Goal: Task Accomplishment & Management: Manage account settings

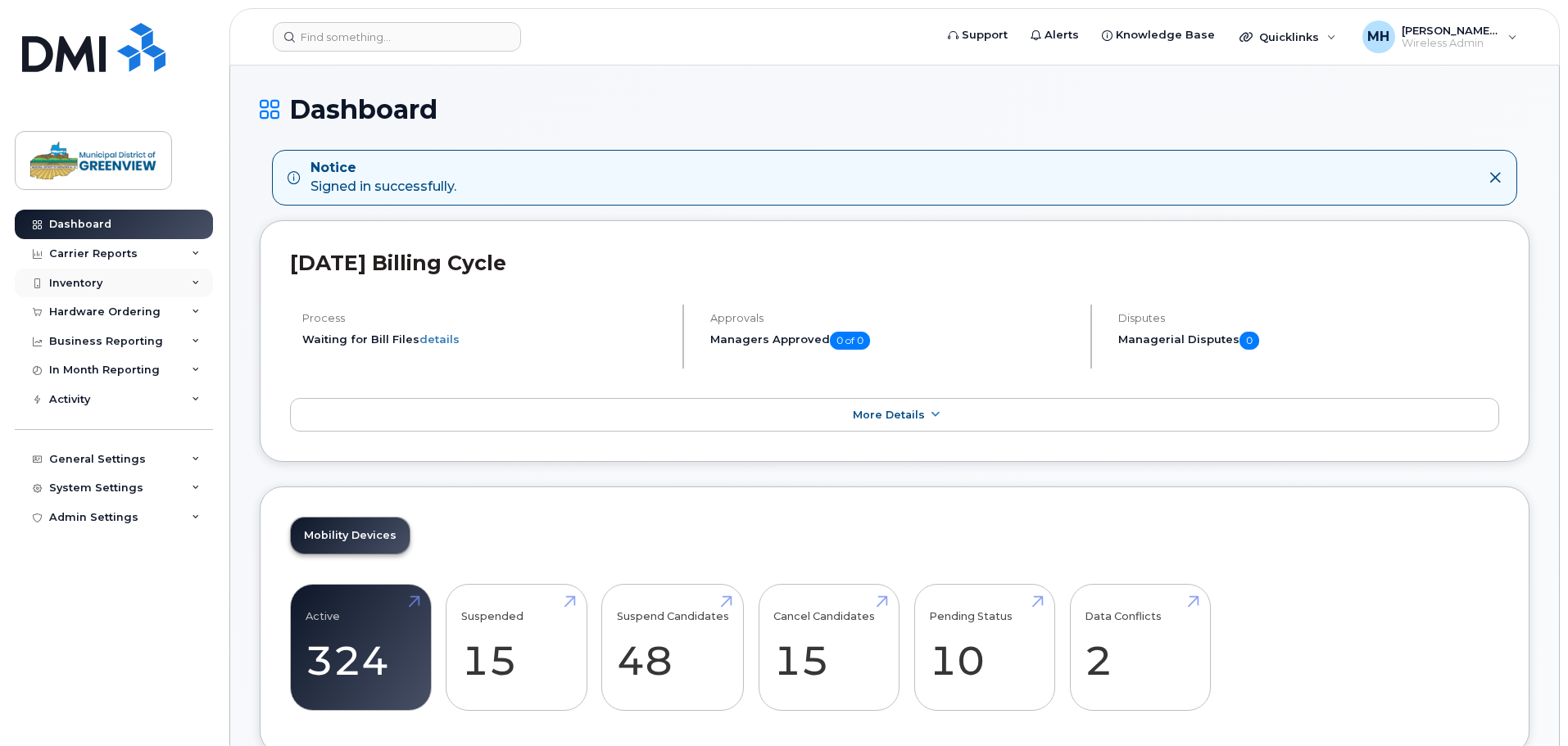
click at [147, 286] on div "Inventory" at bounding box center [114, 283] width 199 height 29
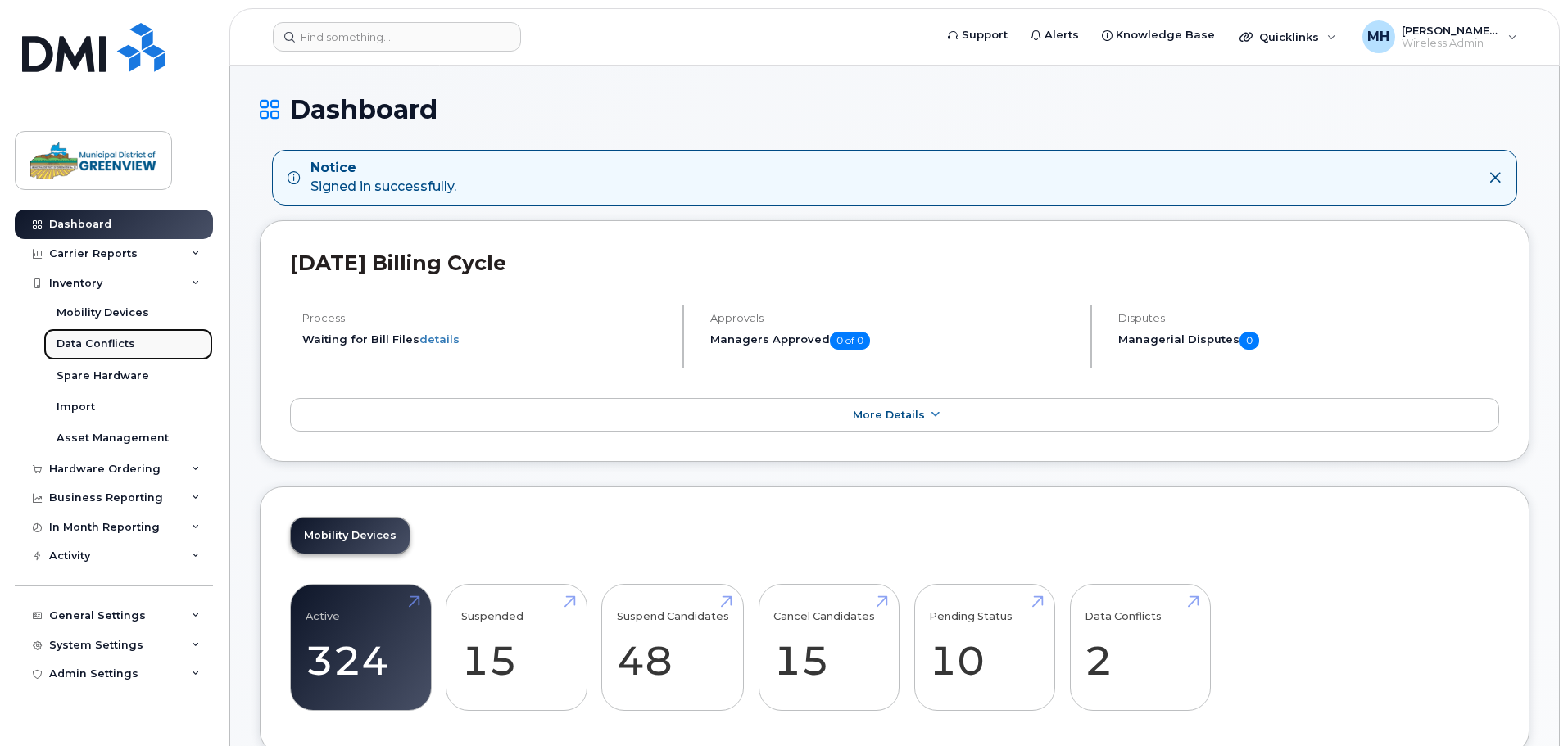
click at [164, 342] on link "Data Conflicts" at bounding box center [129, 343] width 170 height 31
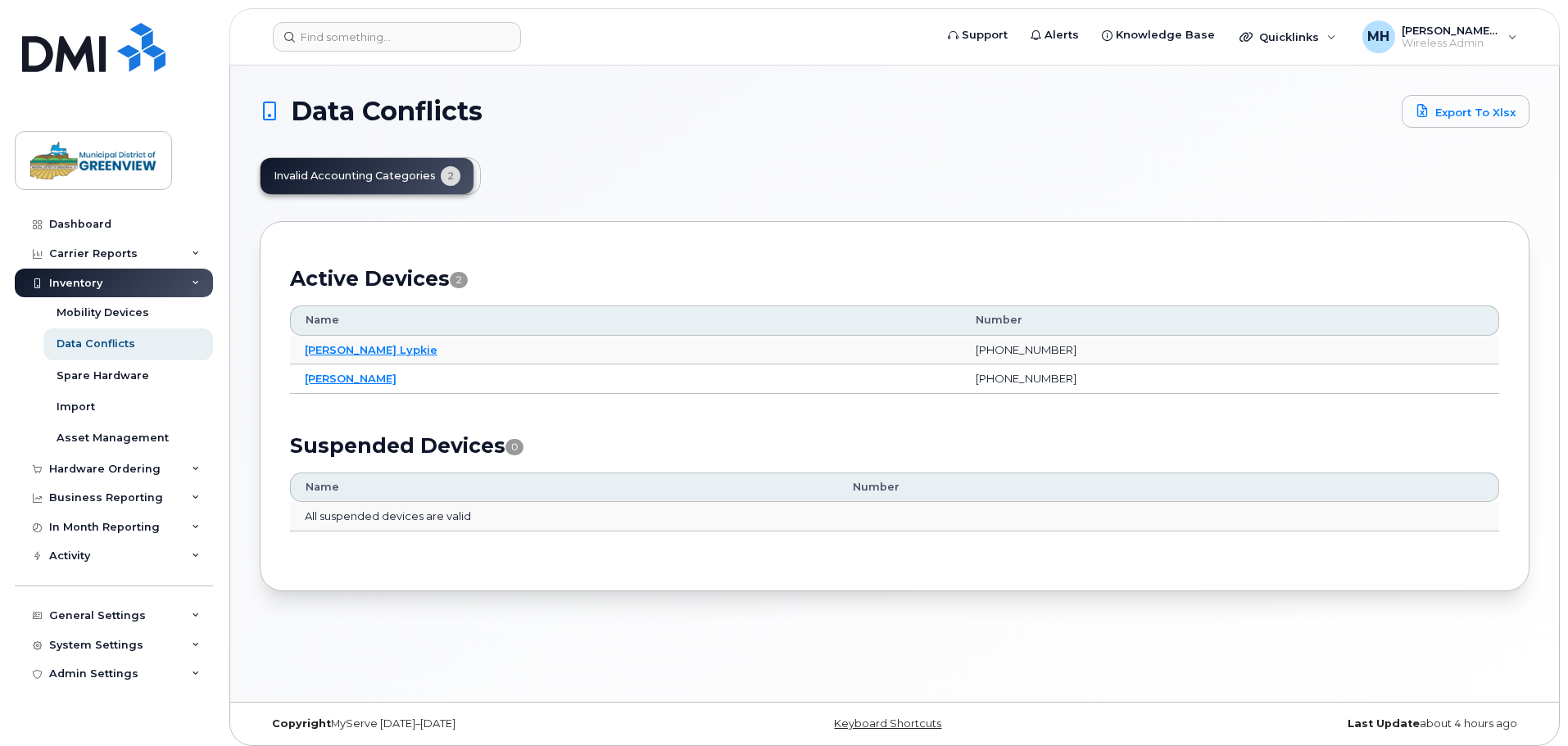
click at [188, 283] on div "Inventory" at bounding box center [114, 283] width 199 height 29
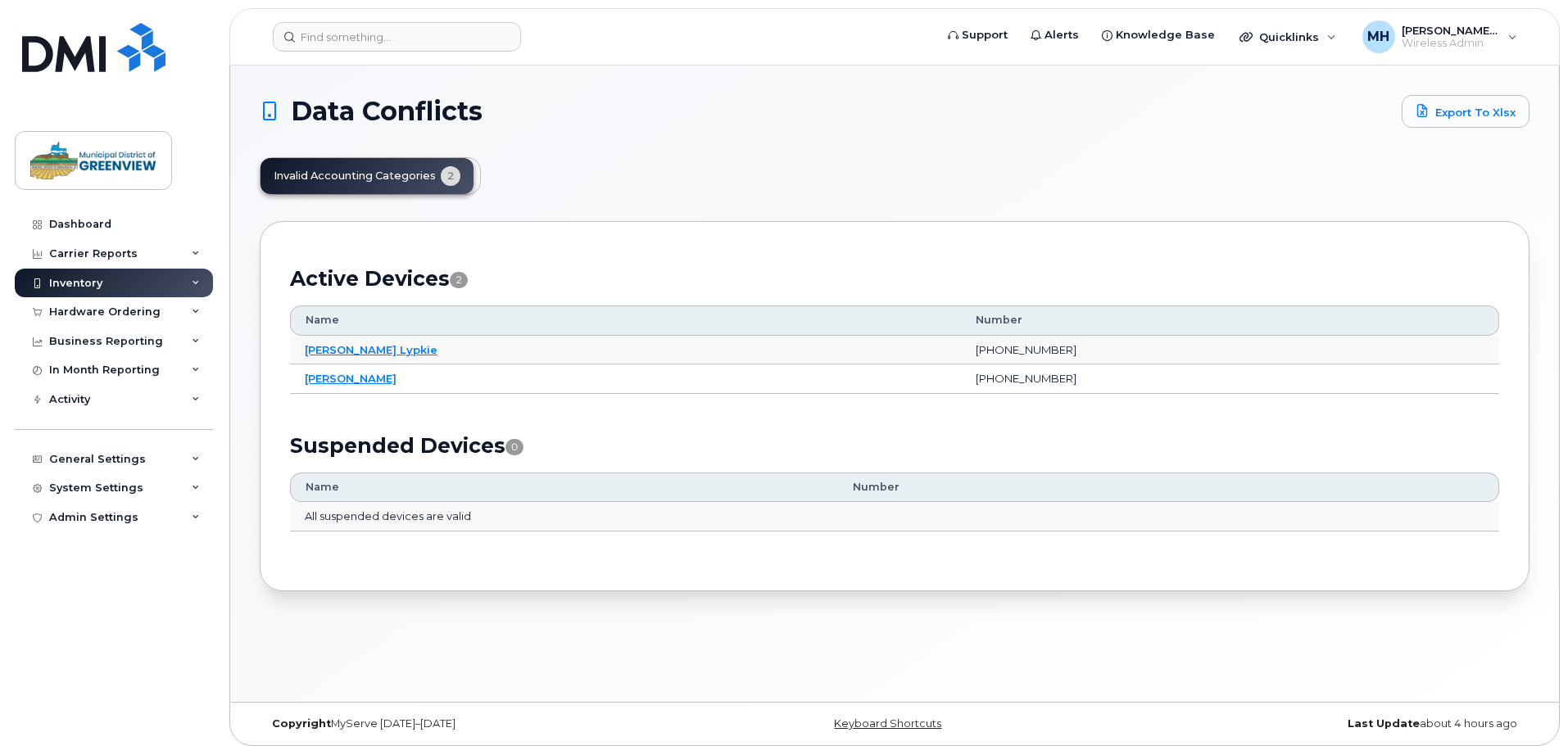
click at [188, 283] on div "Inventory" at bounding box center [114, 283] width 199 height 29
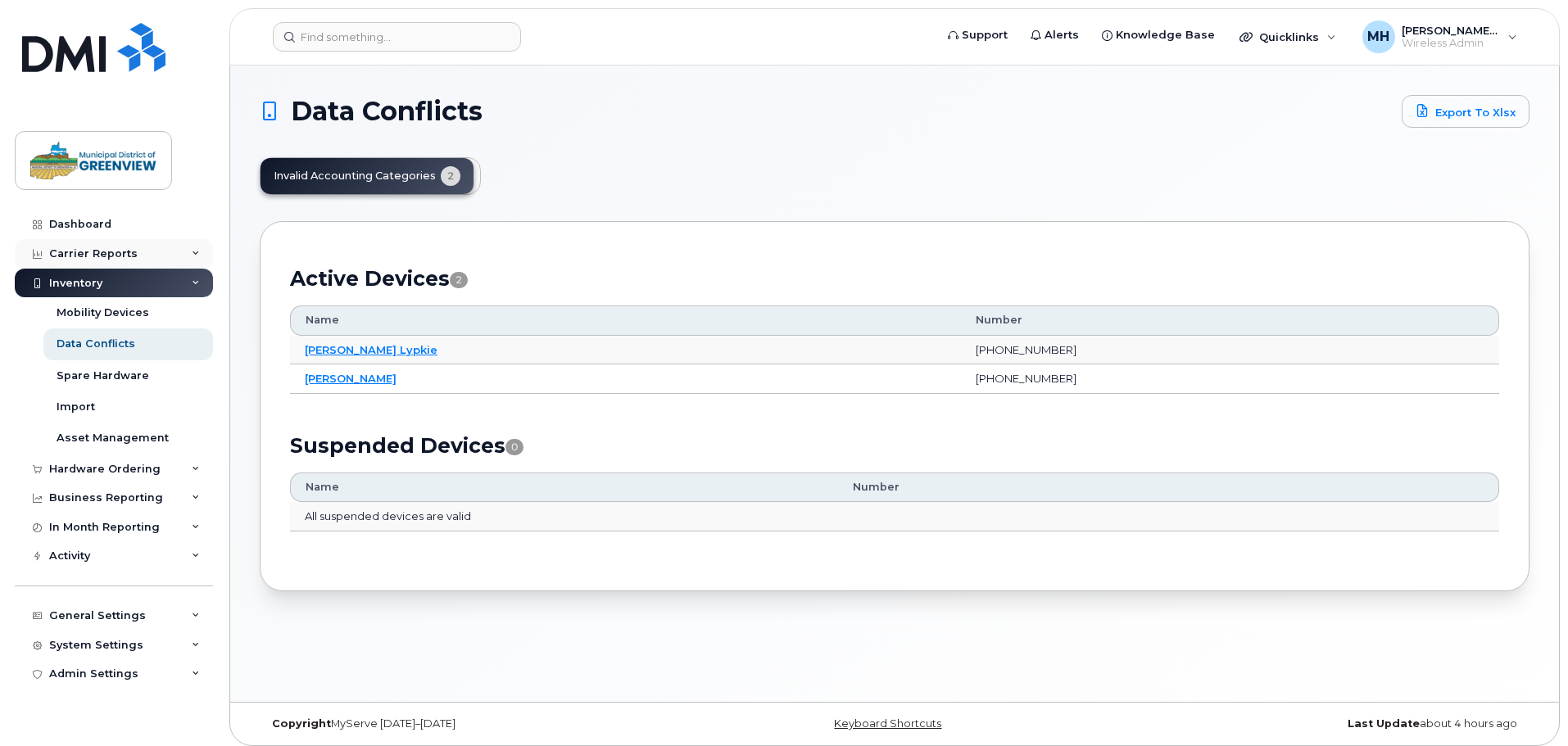
click at [178, 241] on div "Carrier Reports" at bounding box center [114, 253] width 199 height 29
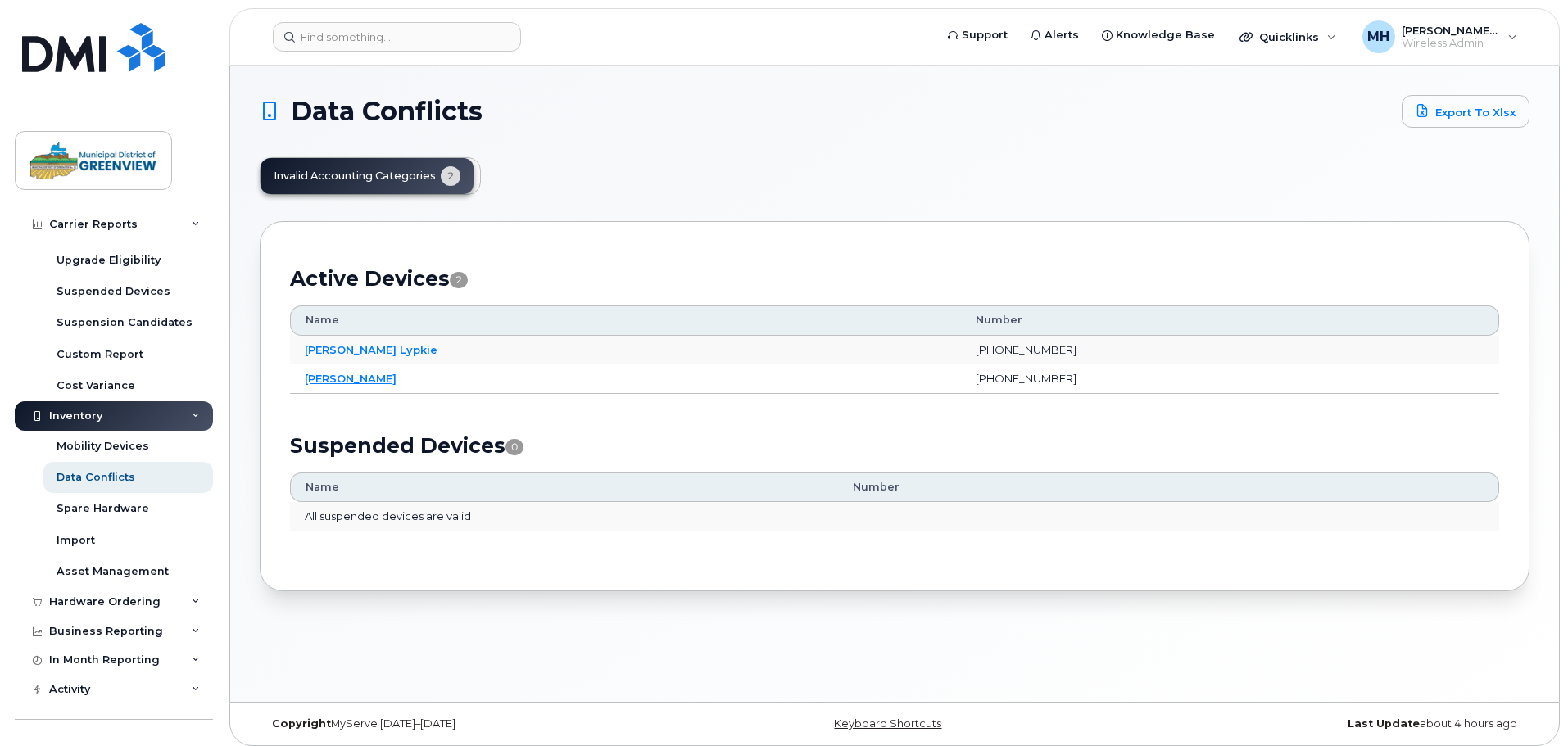
scroll to position [246, 0]
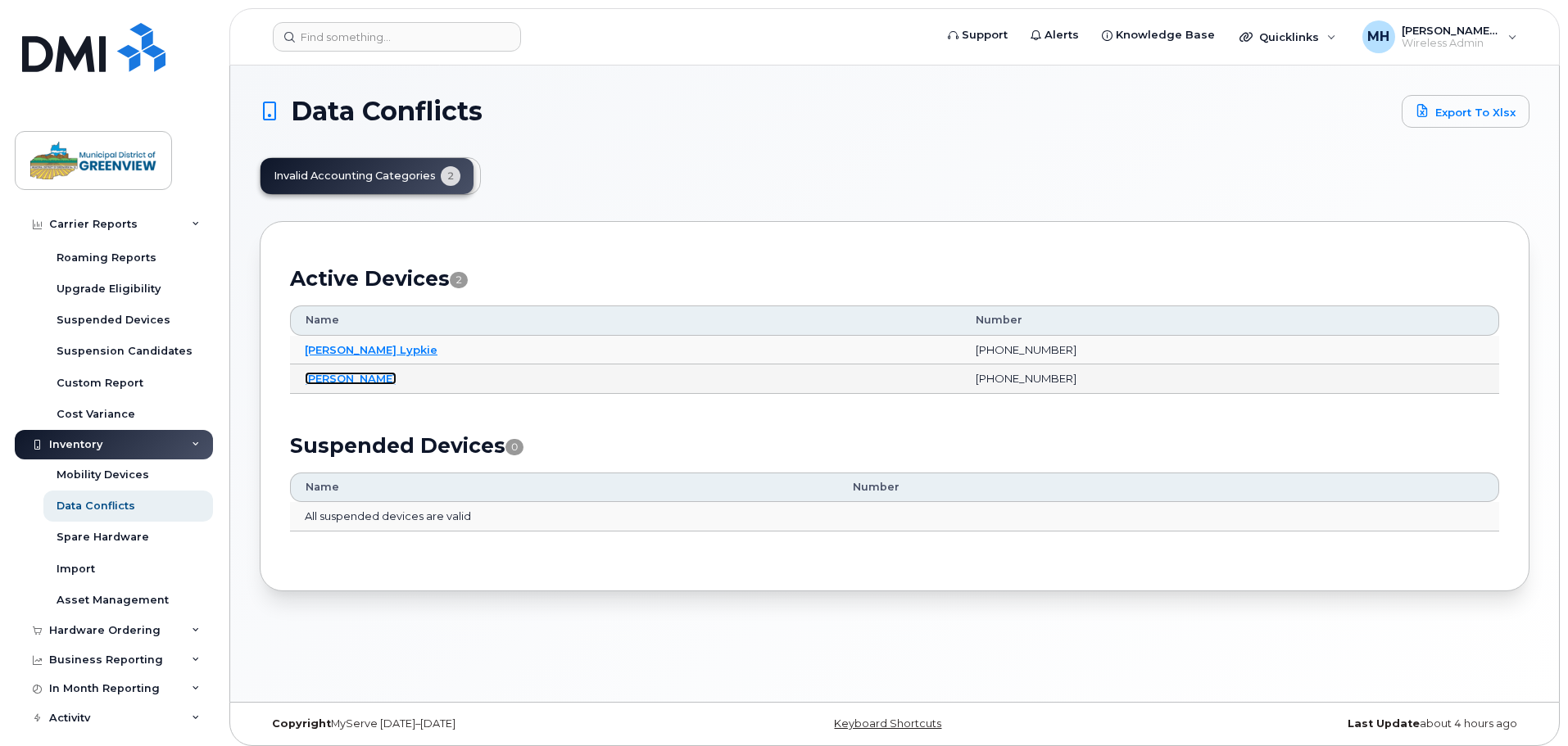
drag, startPoint x: 369, startPoint y: 378, endPoint x: 359, endPoint y: 377, distance: 10.0
click at [369, 378] on link "Scott Schultz" at bounding box center [350, 378] width 92 height 13
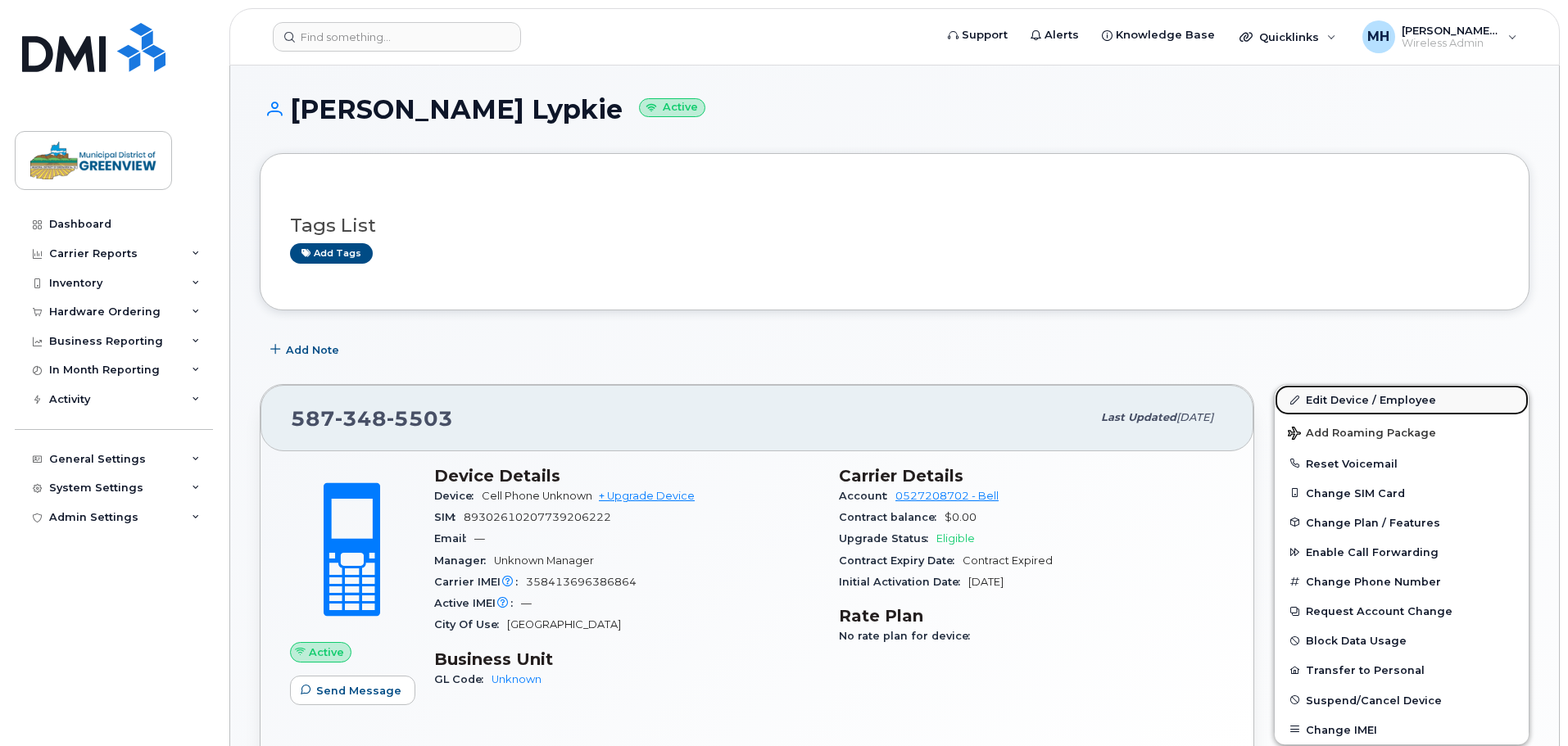
click at [1355, 390] on link "Edit Device / Employee" at bounding box center [1401, 399] width 254 height 29
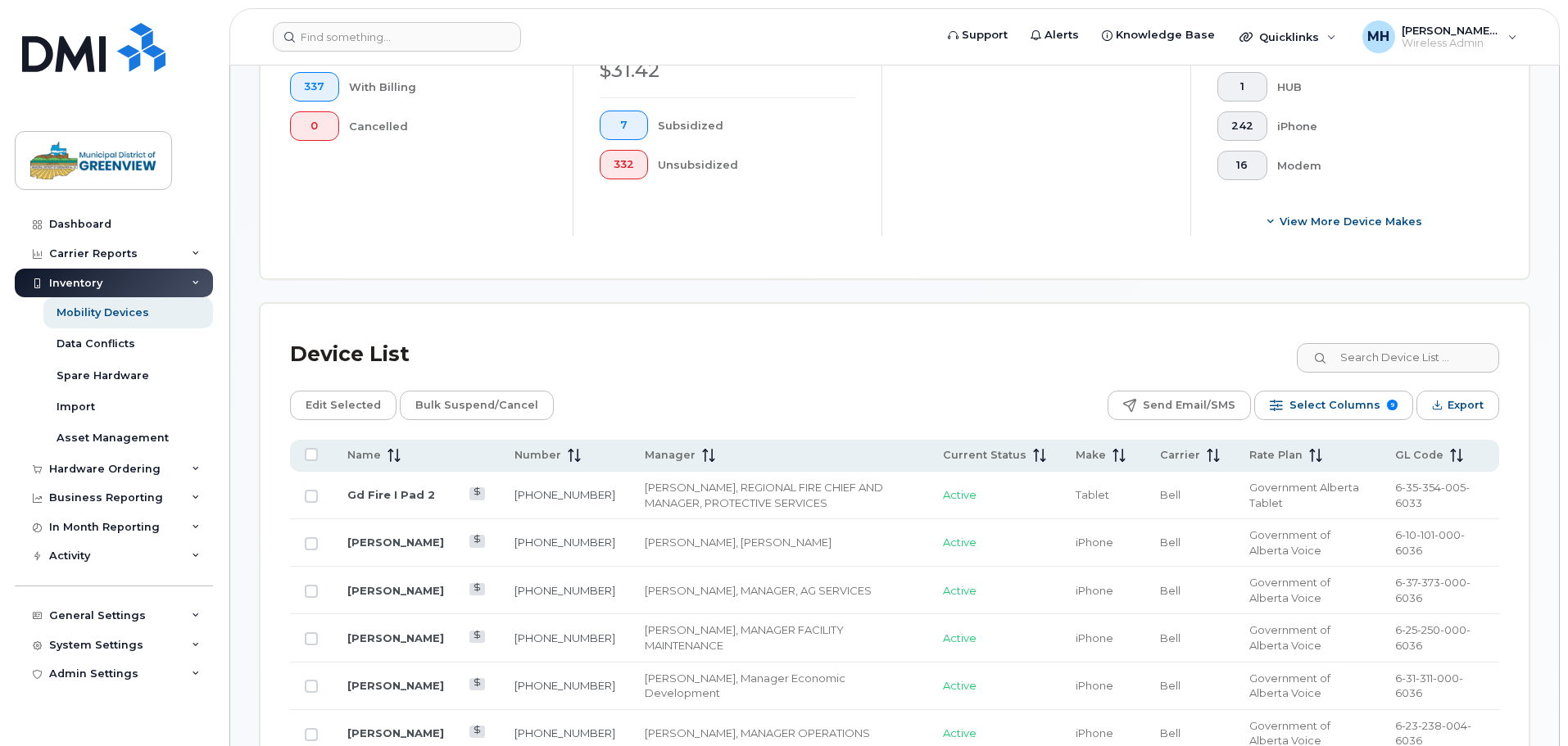
scroll to position [574, 0]
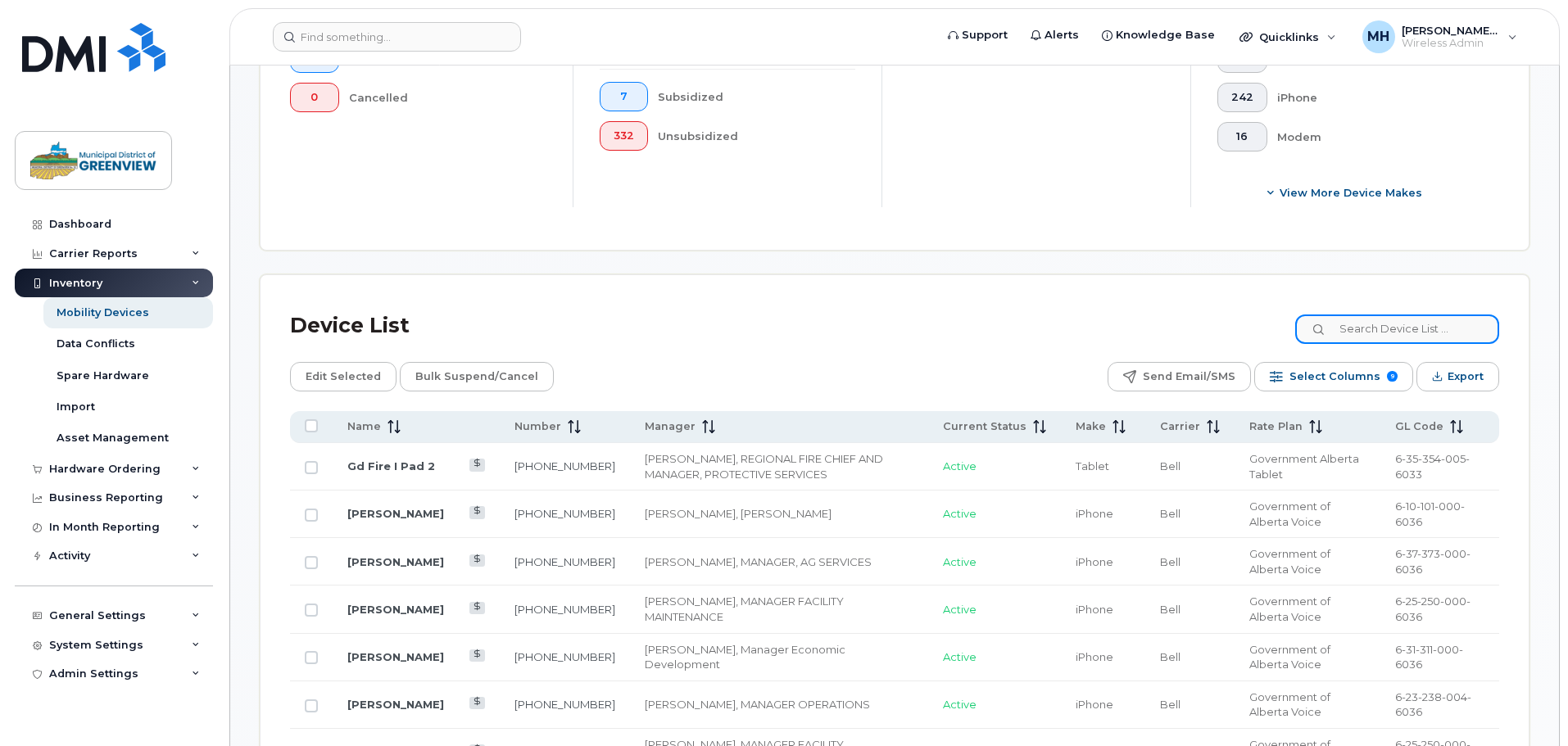
click at [1433, 315] on input at bounding box center [1396, 329] width 204 height 29
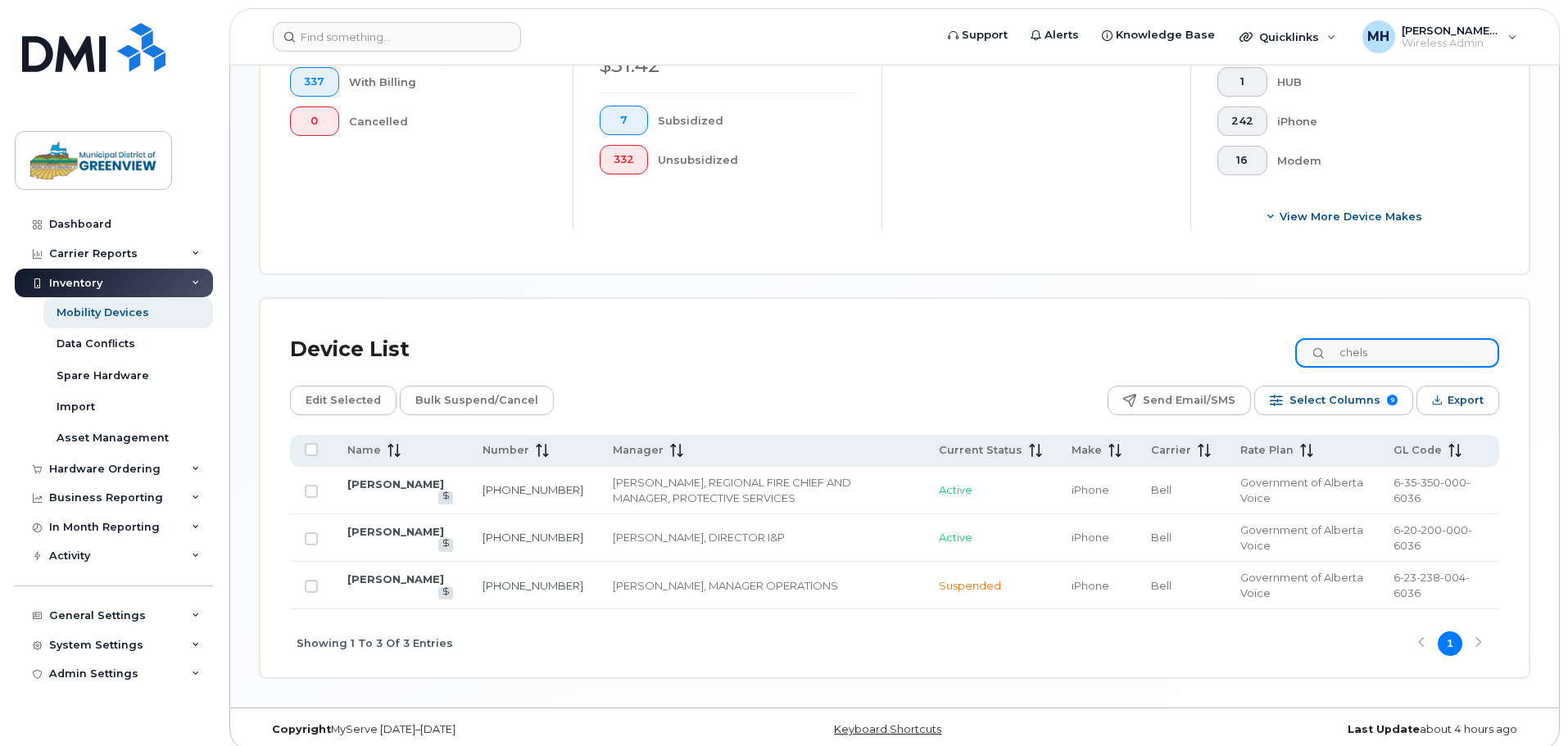
drag, startPoint x: 1401, startPoint y: 331, endPoint x: 974, endPoint y: 351, distance: 427.5
click at [1202, 332] on div "Device List chels" at bounding box center [894, 349] width 1209 height 43
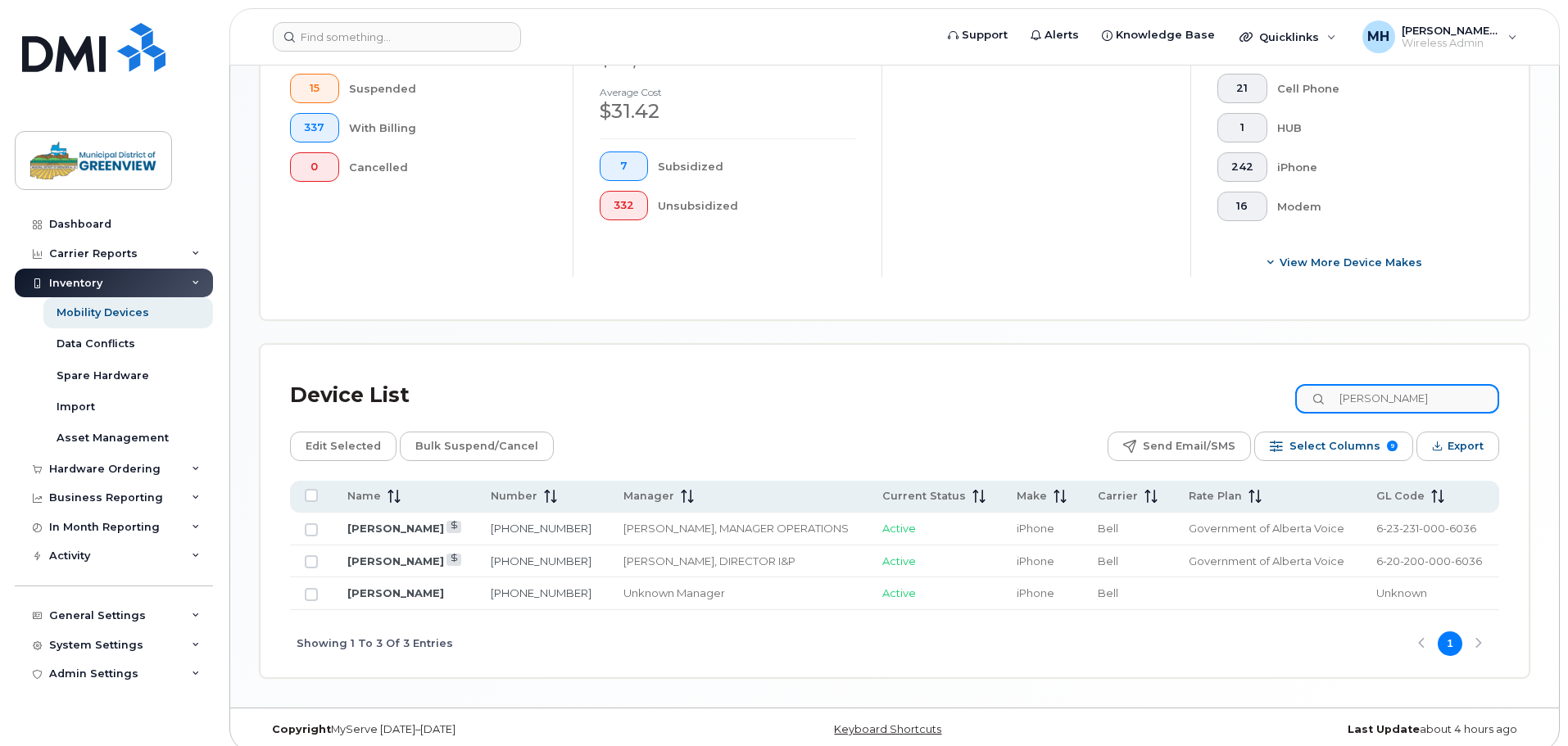
drag, startPoint x: 1441, startPoint y: 389, endPoint x: 1274, endPoint y: 381, distance: 167.2
click at [1281, 382] on div "Device List scott s" at bounding box center [894, 395] width 1209 height 43
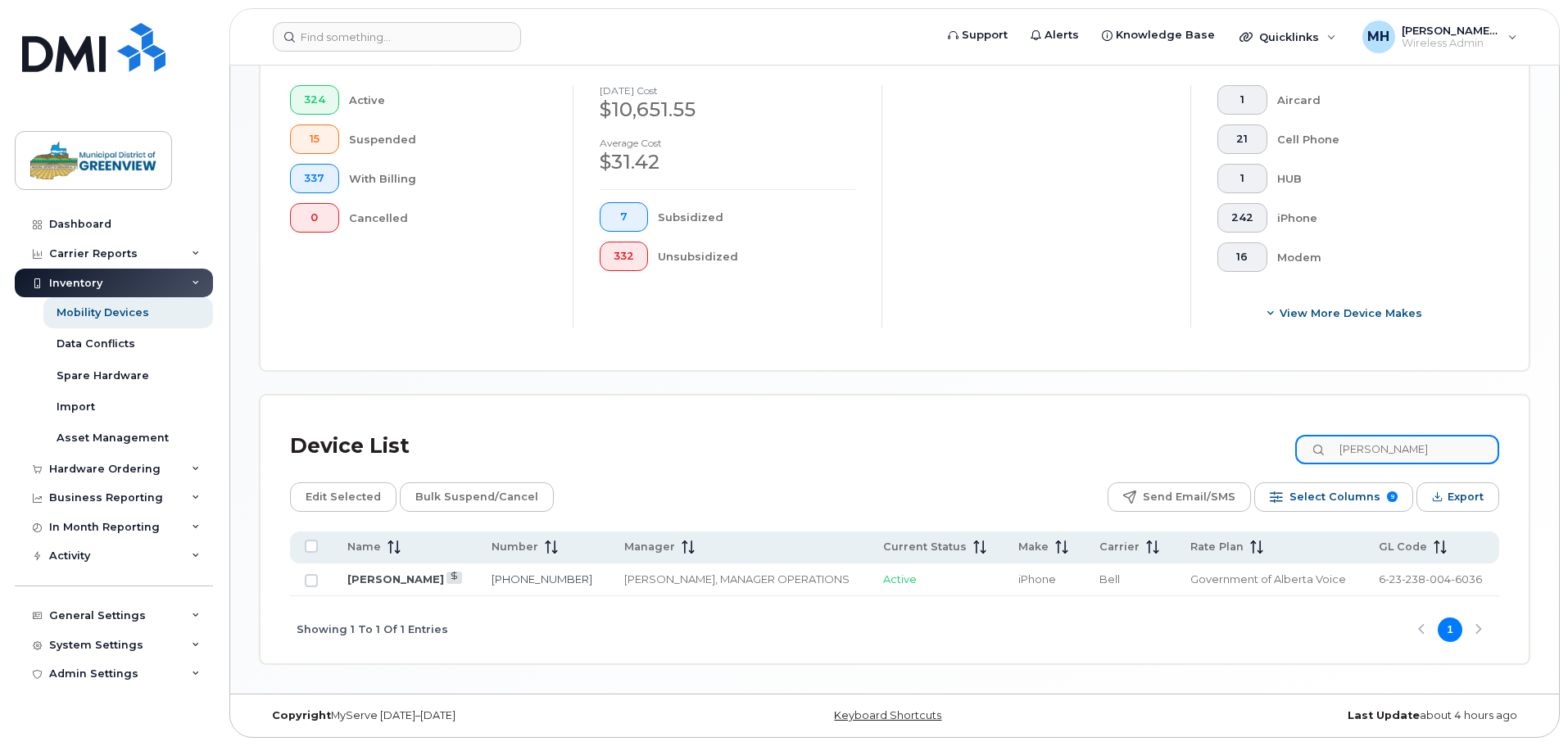
scroll to position [439, 0]
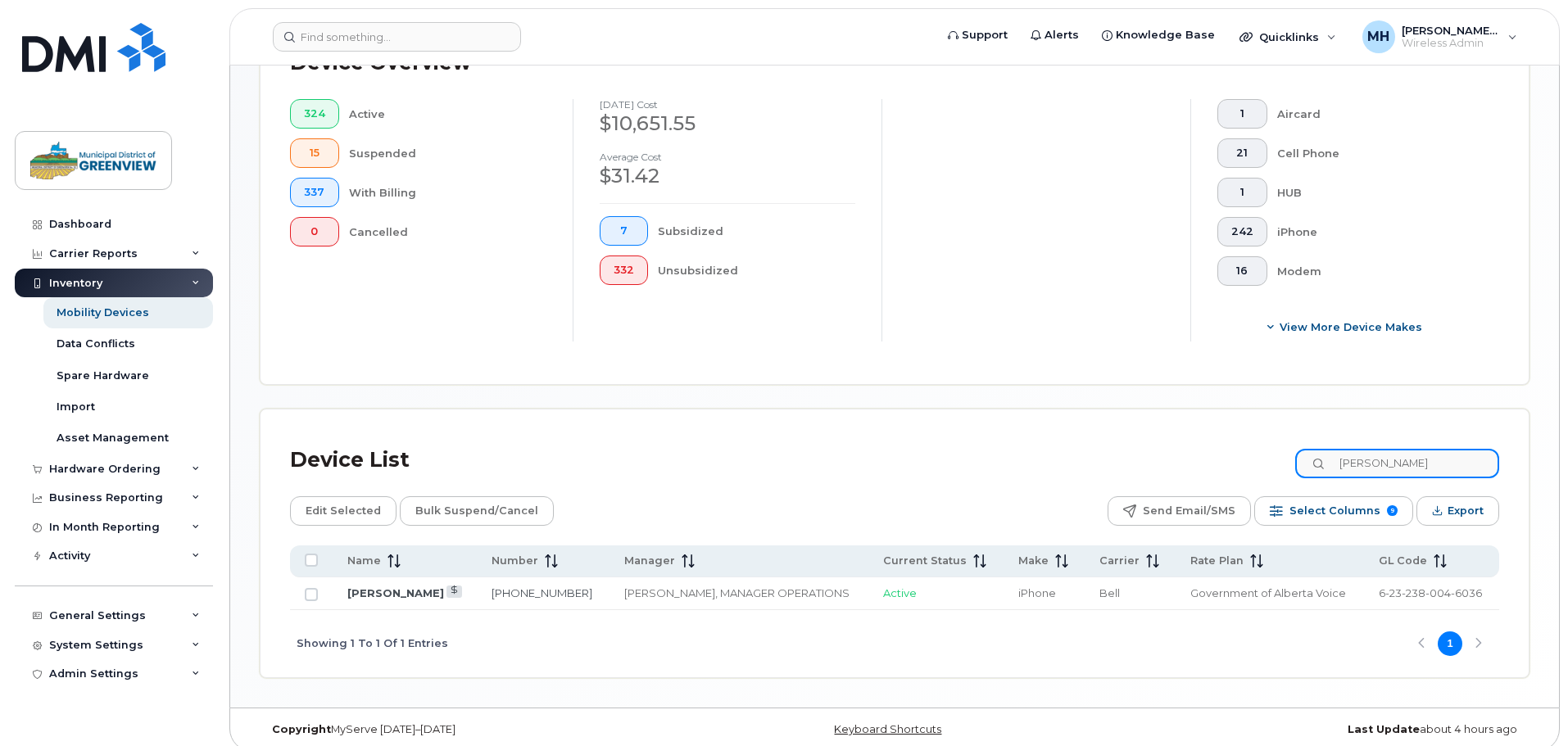
type input "eldon"
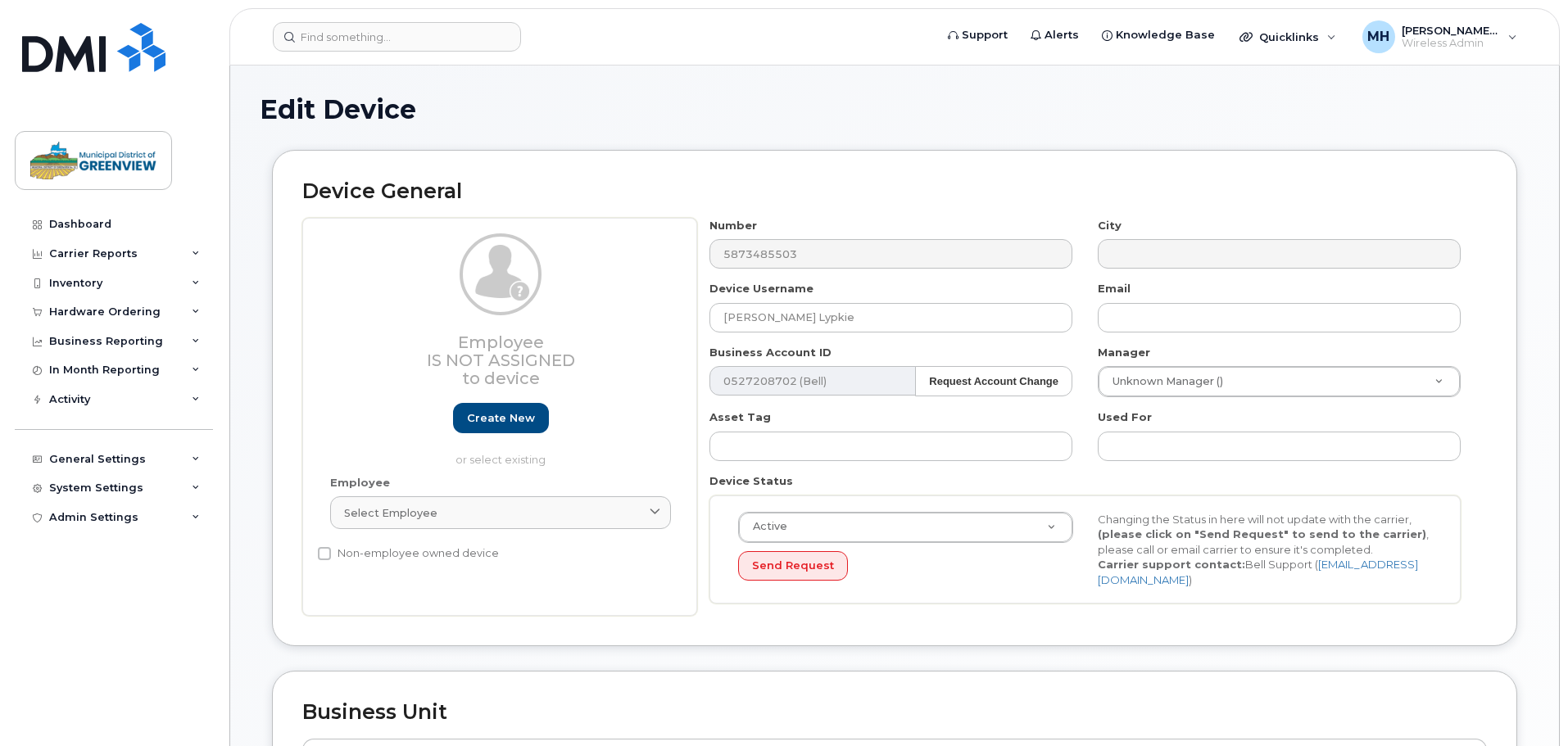
select select "3666137"
click at [1113, 321] on input "text" at bounding box center [1279, 317] width 363 height 29
paste input "Misty.Lypkie@mdgreenview.ab.ca"
type input "Misty.Lypkie@mdgreenview.ab.ca"
click at [1185, 437] on input "text" at bounding box center [1279, 446] width 363 height 29
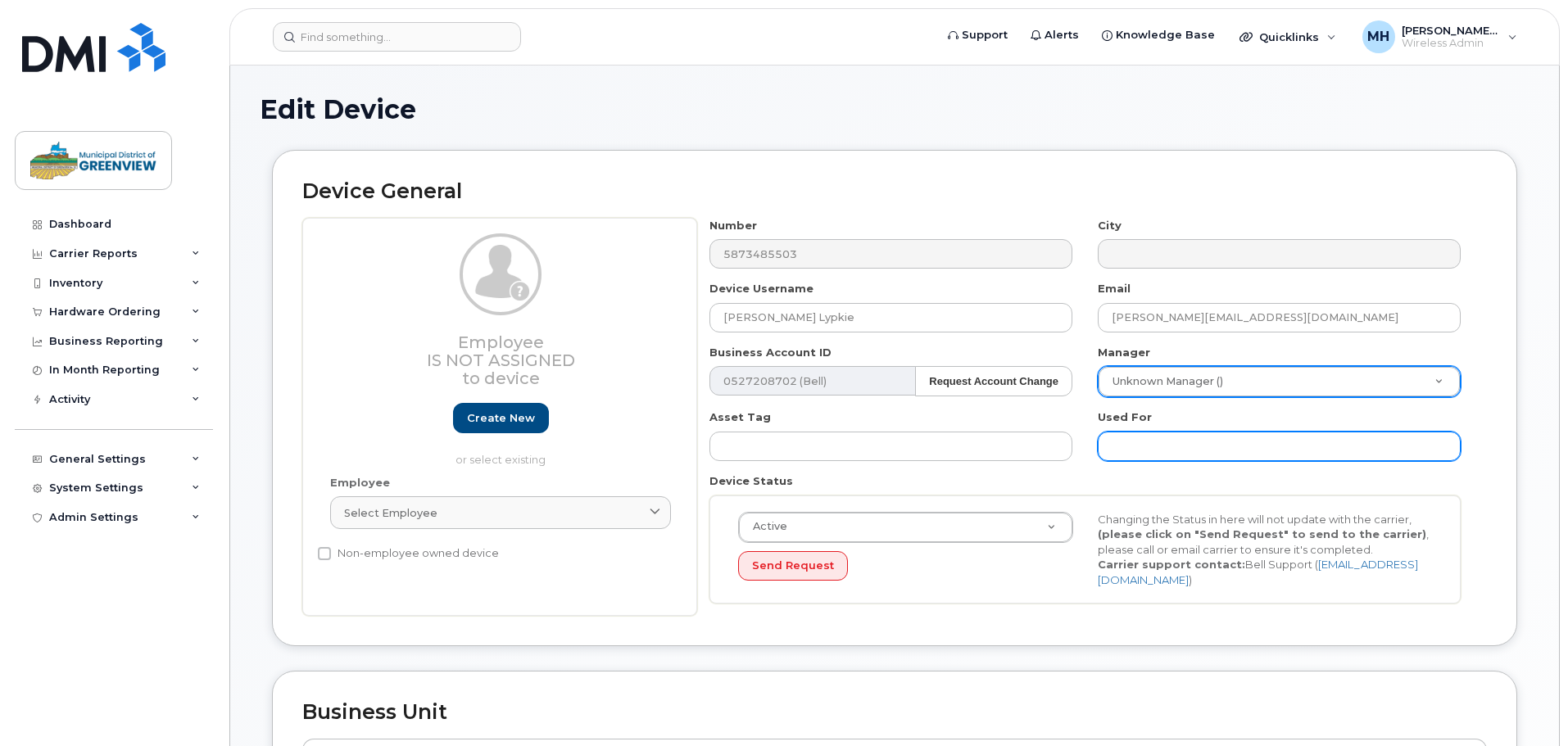
paste input "Administrative Support, Protective Services"
type input "Administrative Support, Protective Services"
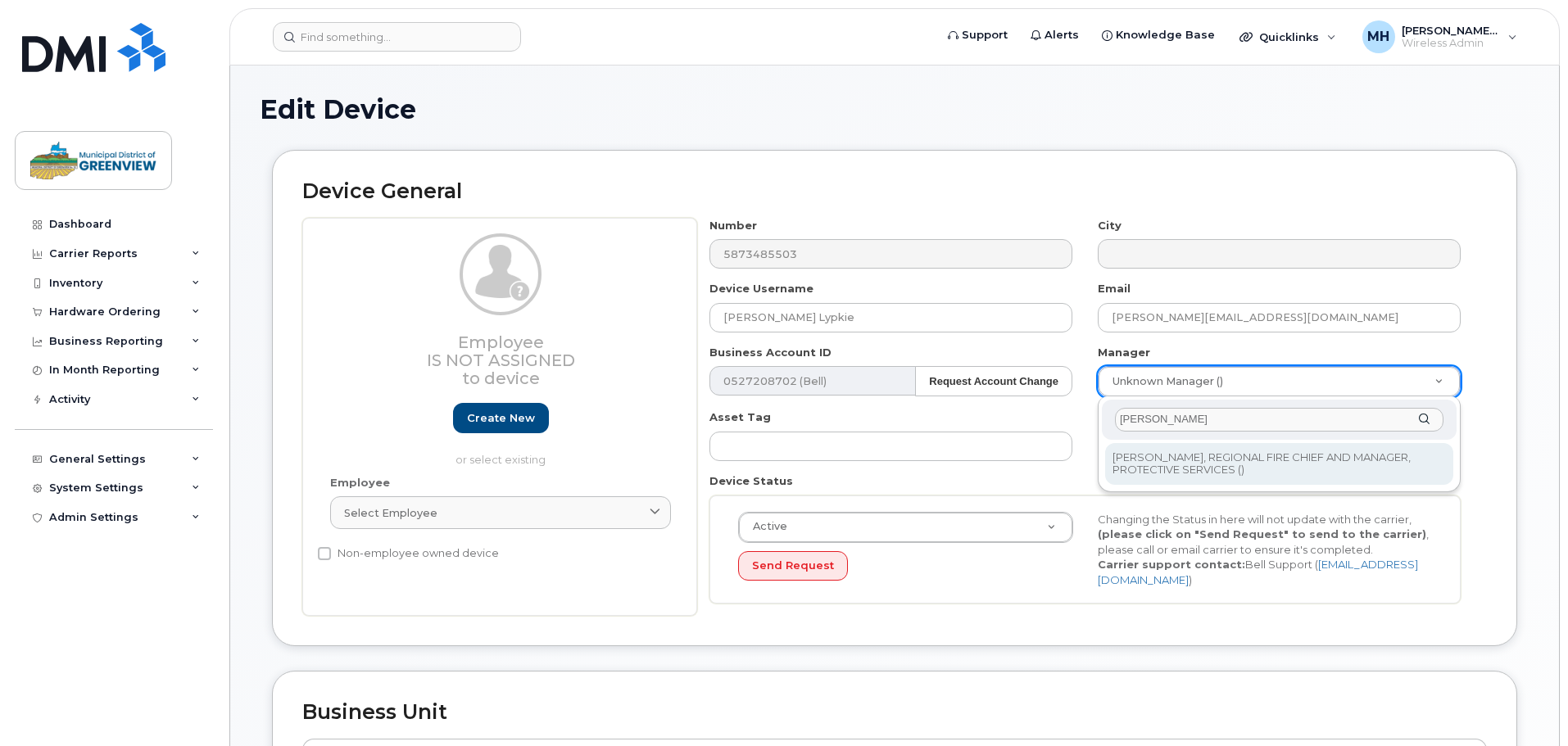
type input "chris"
type input "2972884"
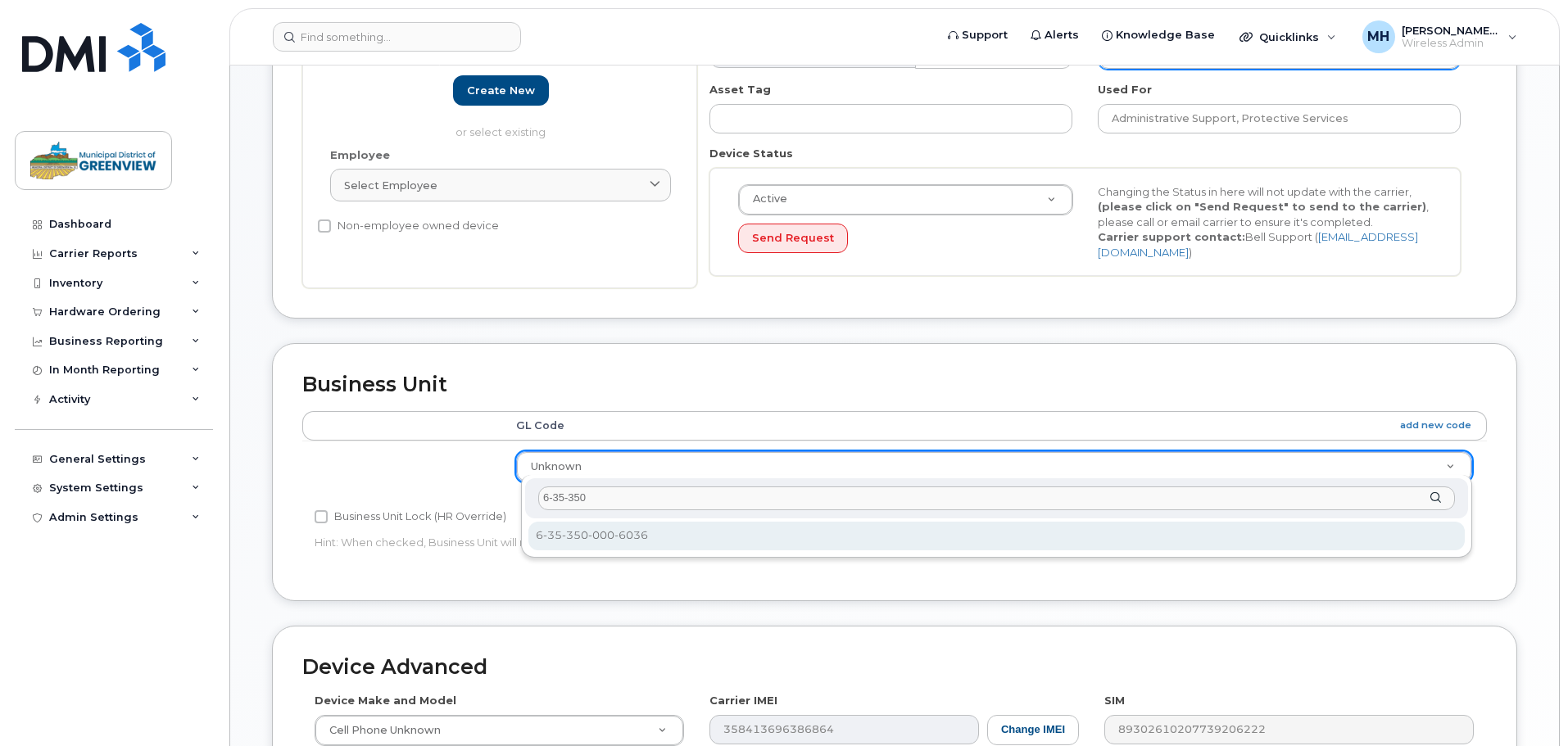
type input "6-35-350"
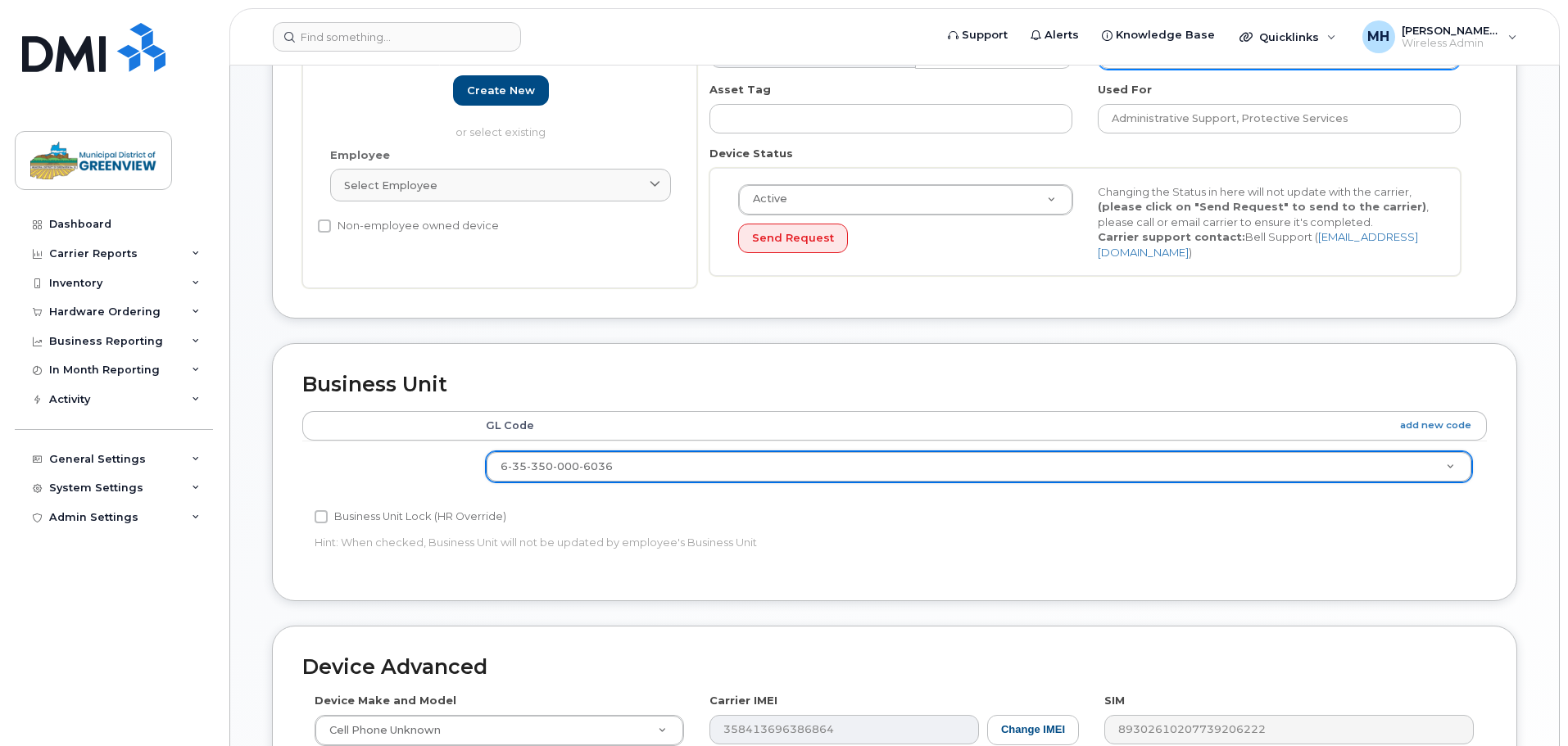
select select "3666161"
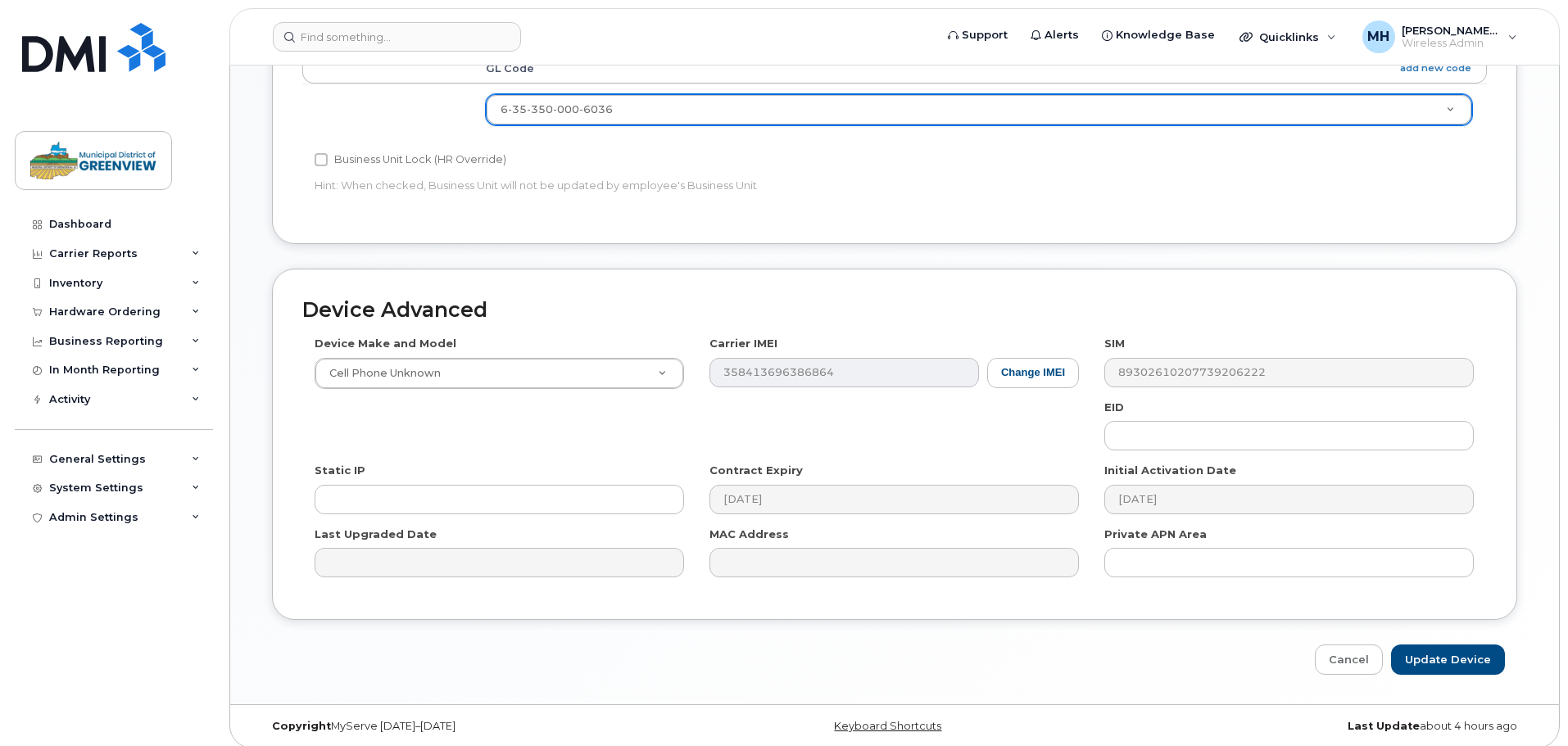
scroll to position [689, 0]
click at [1465, 659] on input "Update Device" at bounding box center [1447, 655] width 114 height 30
type input "Saving..."
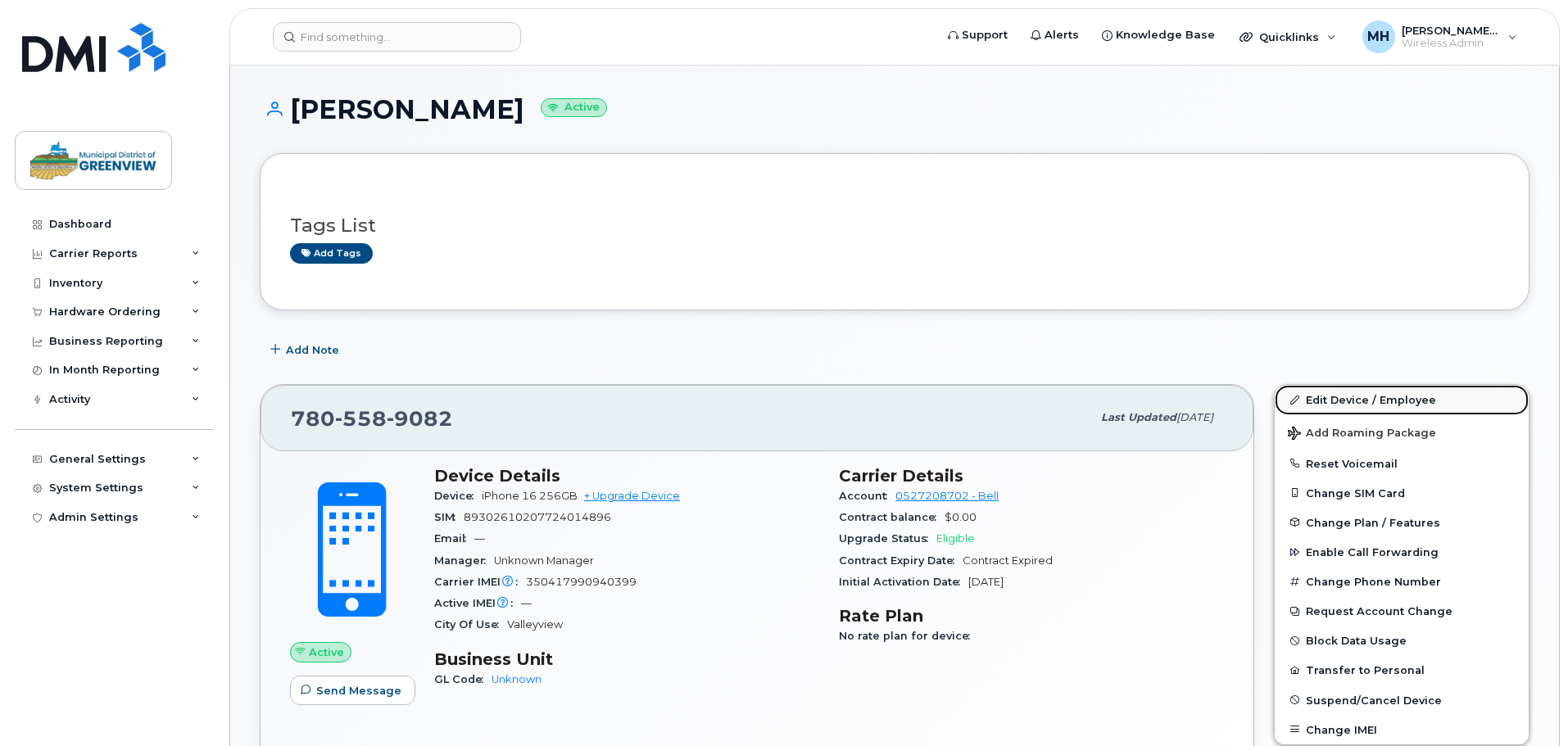
click at [1416, 396] on link "Edit Device / Employee" at bounding box center [1401, 399] width 254 height 29
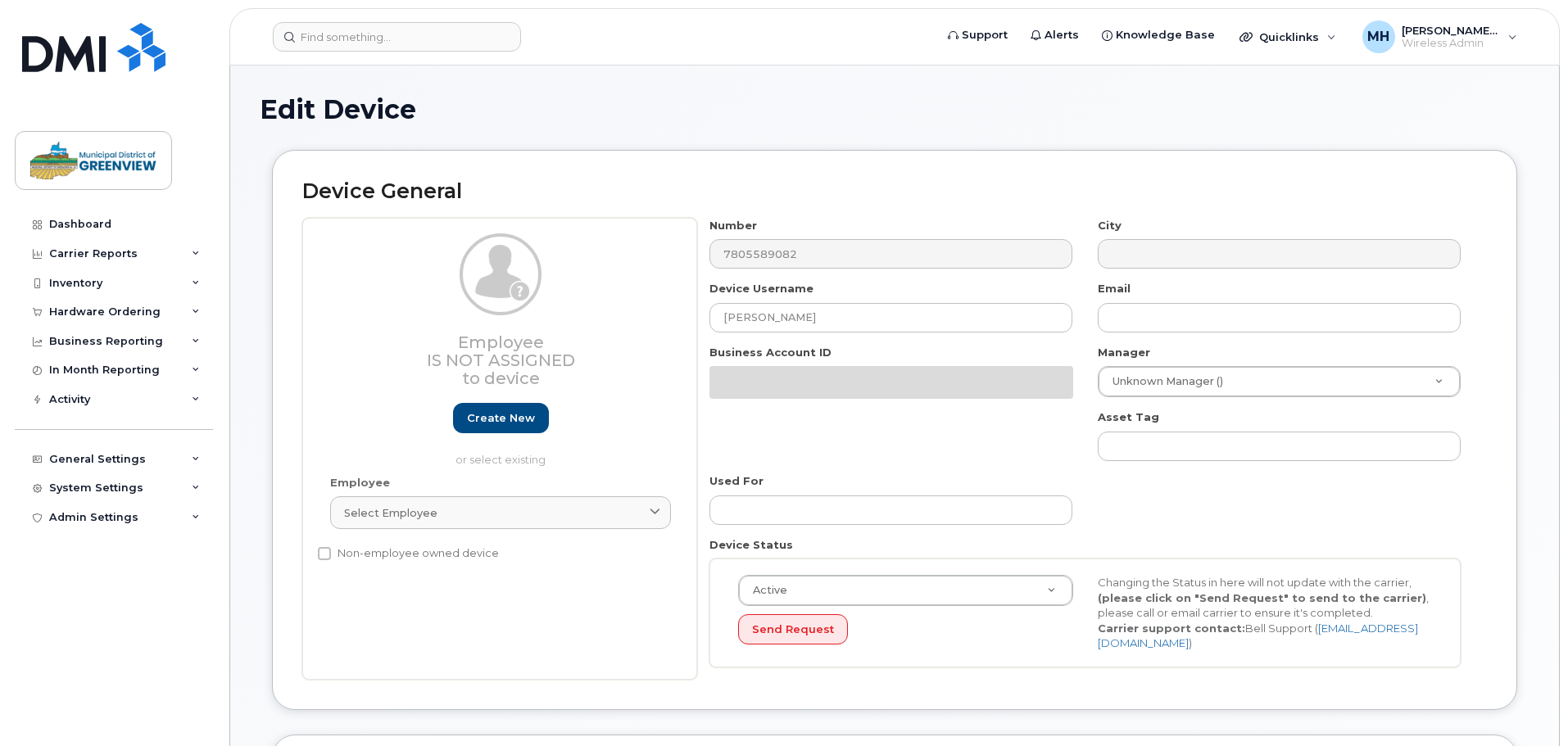
select select "3666137"
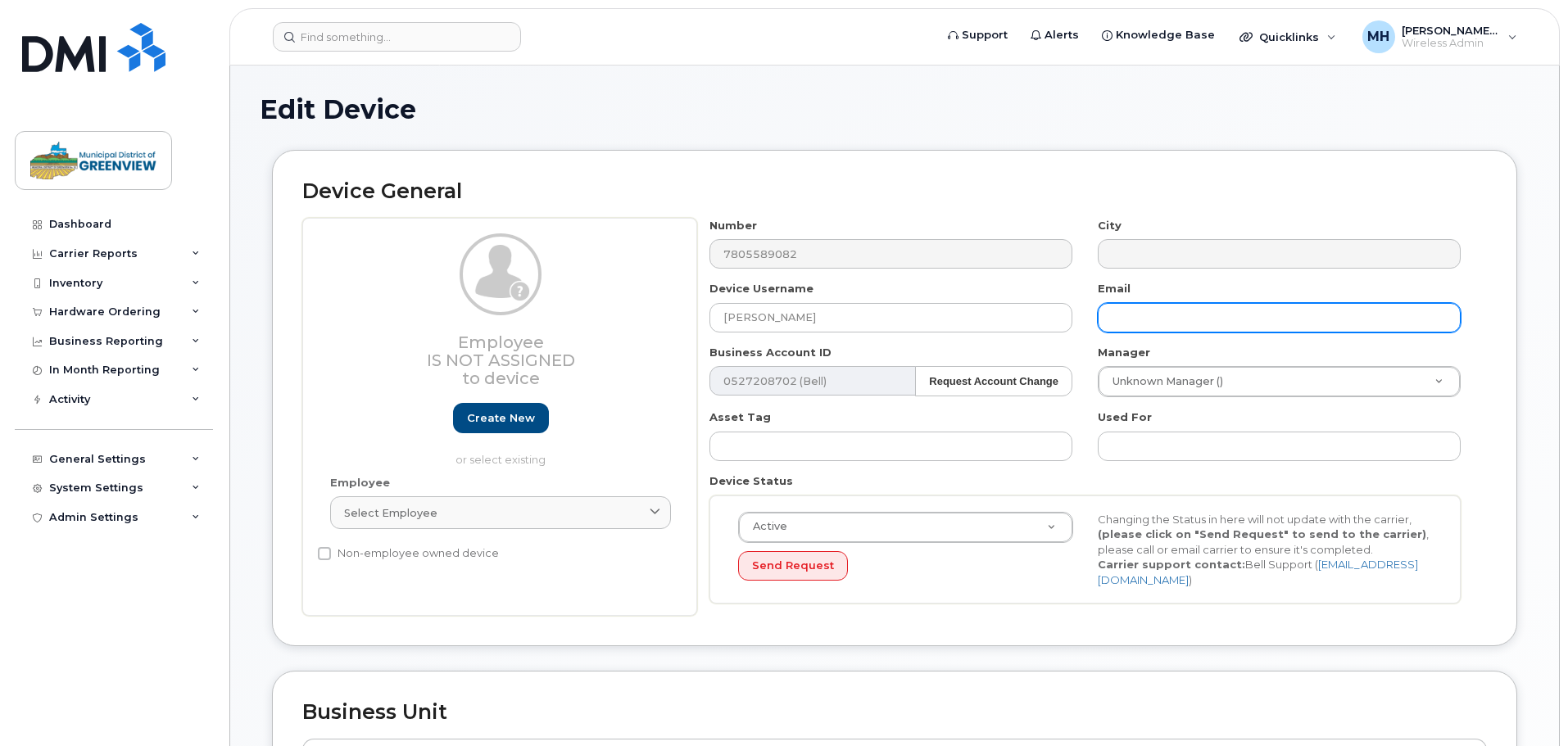
paste input "[PERSON_NAME][EMAIL_ADDRESS][PERSON_NAME][DOMAIN_NAME]"
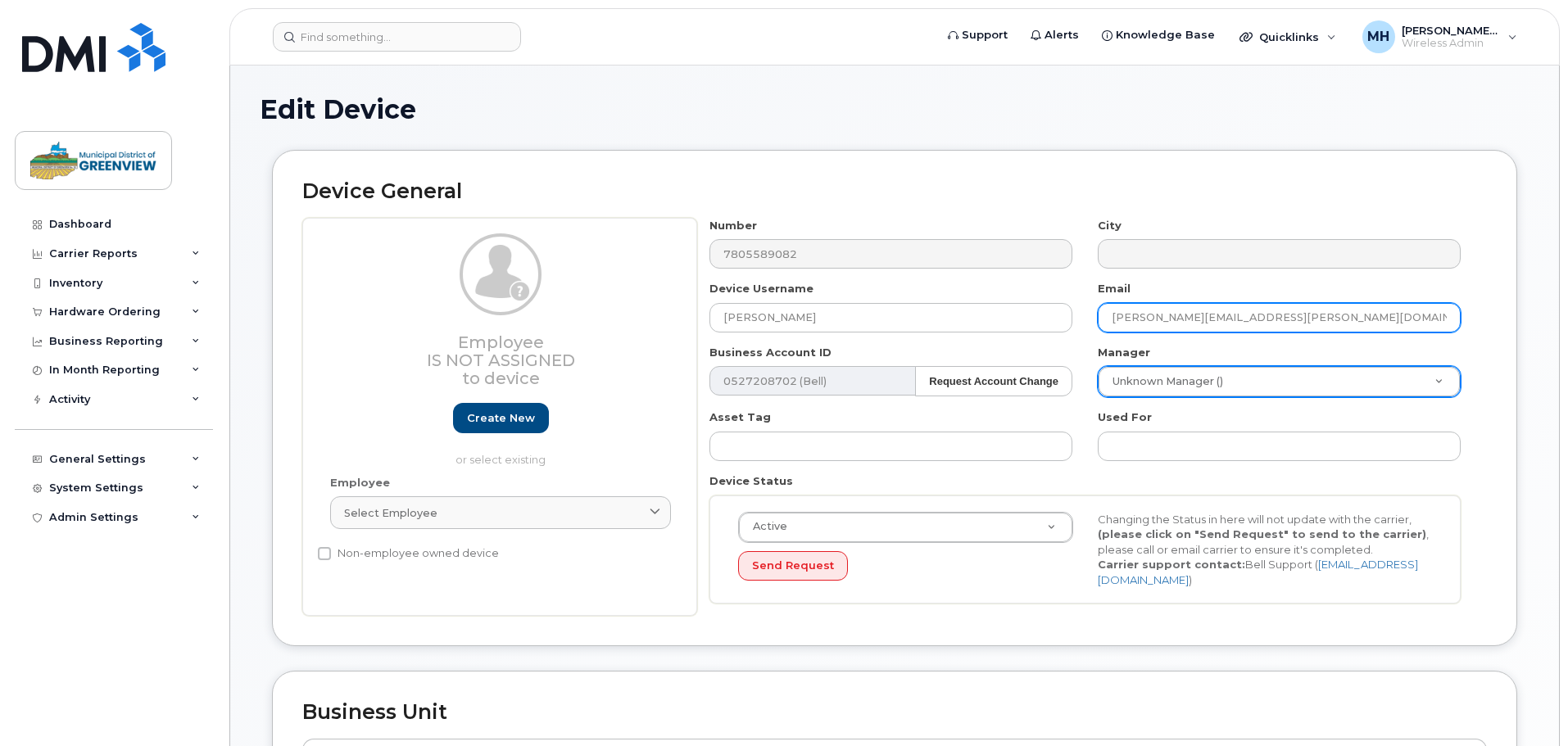
type input "[PERSON_NAME][EMAIL_ADDRESS][PERSON_NAME][DOMAIN_NAME]"
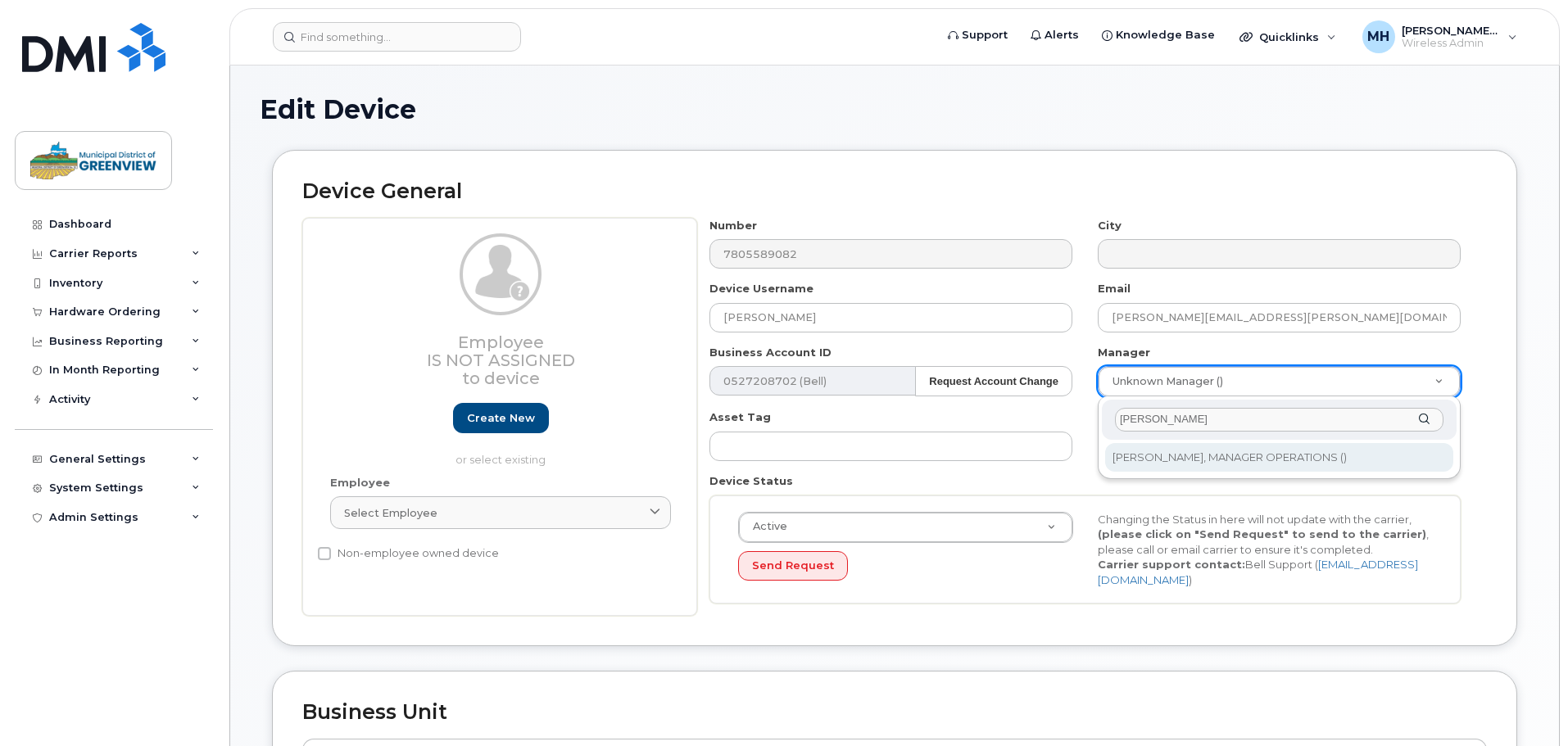
type input "josh"
type input "1329142"
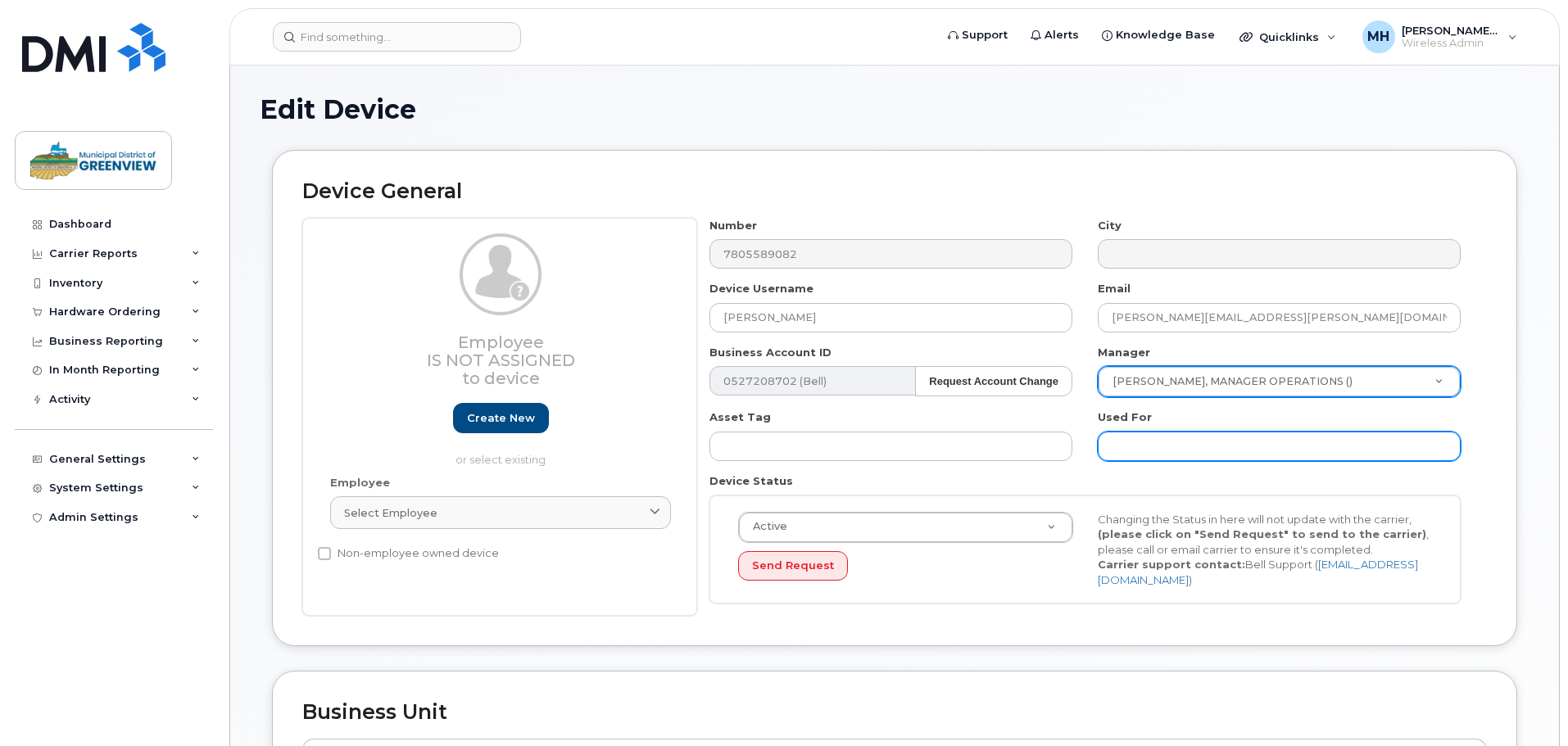
click at [1164, 439] on input "text" at bounding box center [1279, 446] width 363 height 29
type input "Equipment Operator"
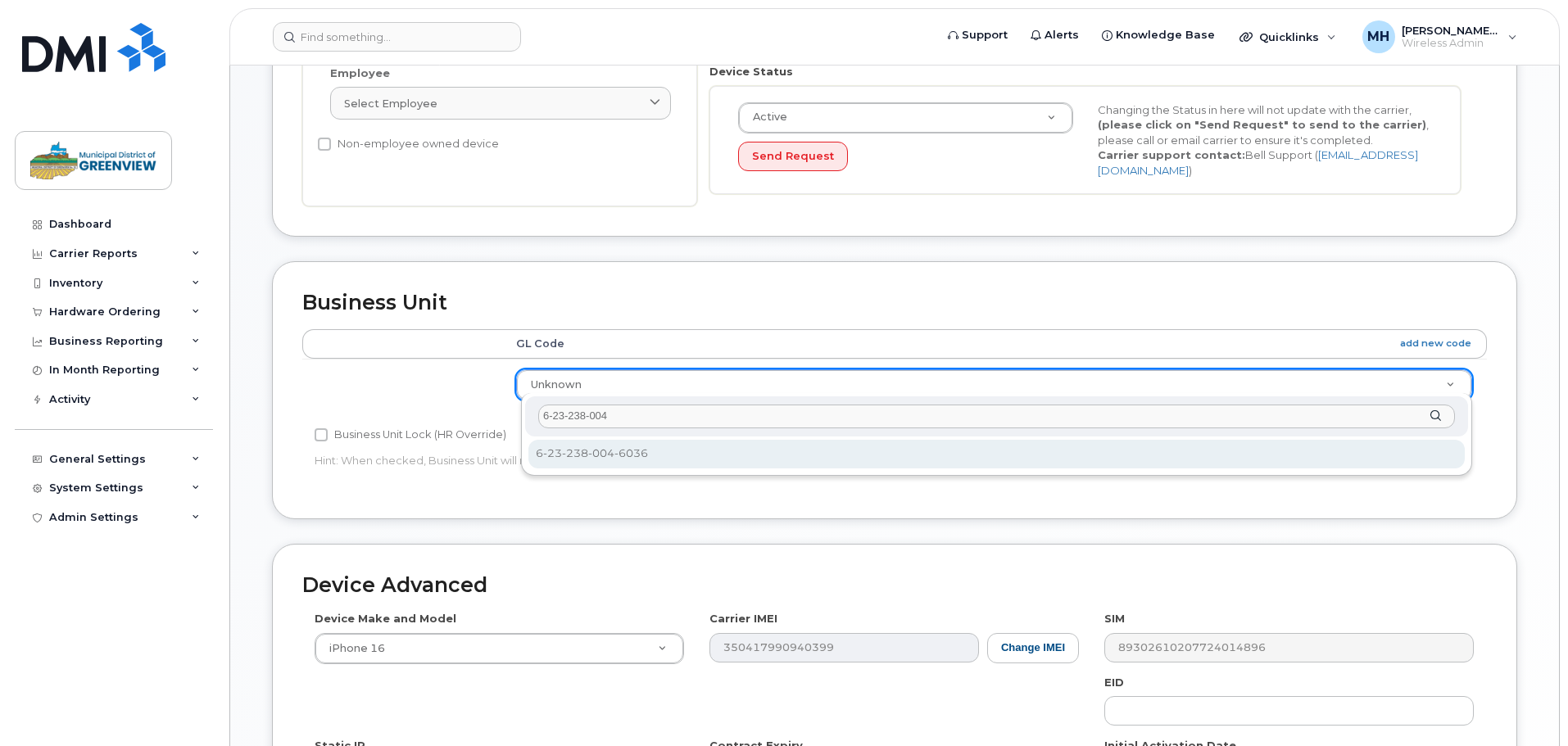
type input "6-23-238-004"
select select "4681866"
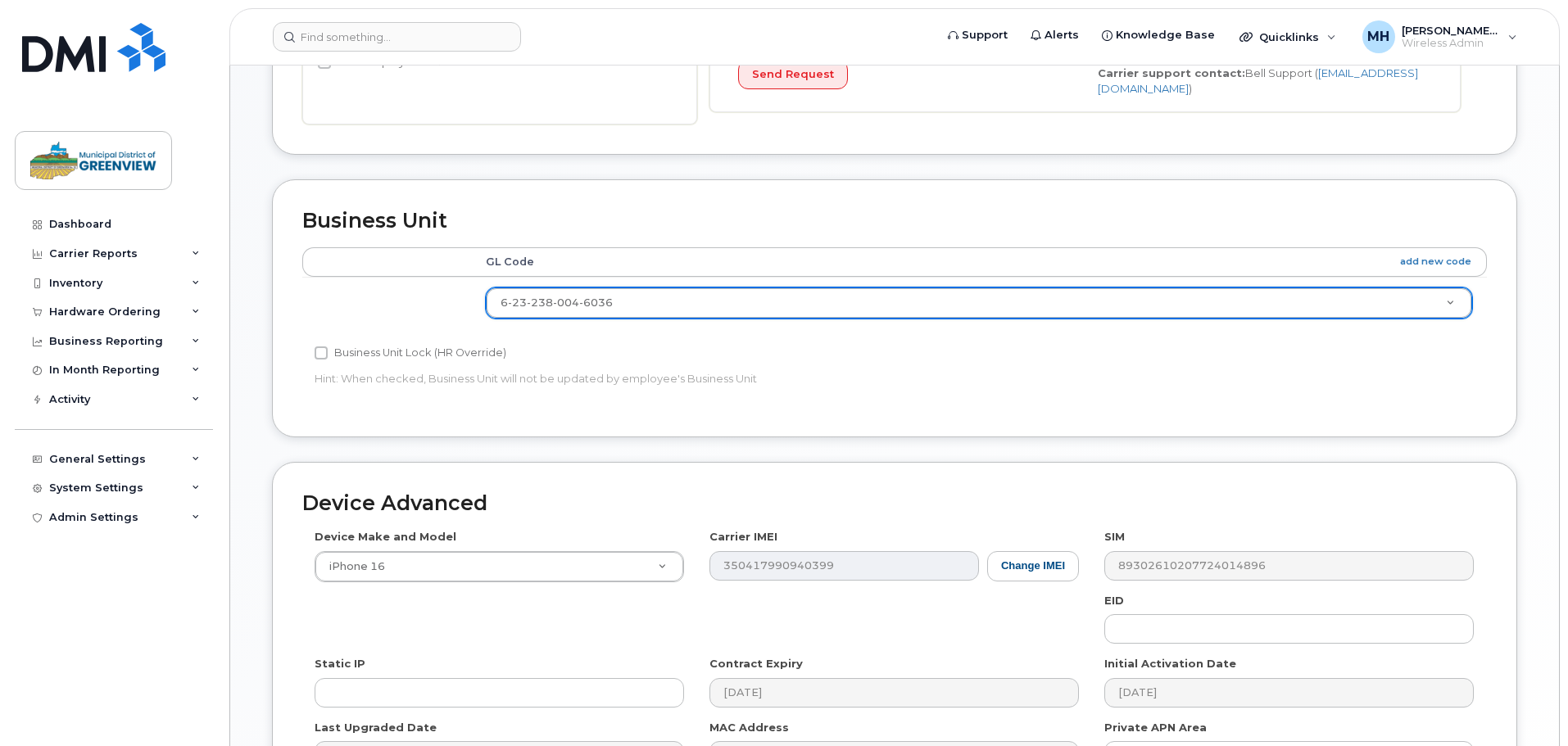
scroll to position [689, 0]
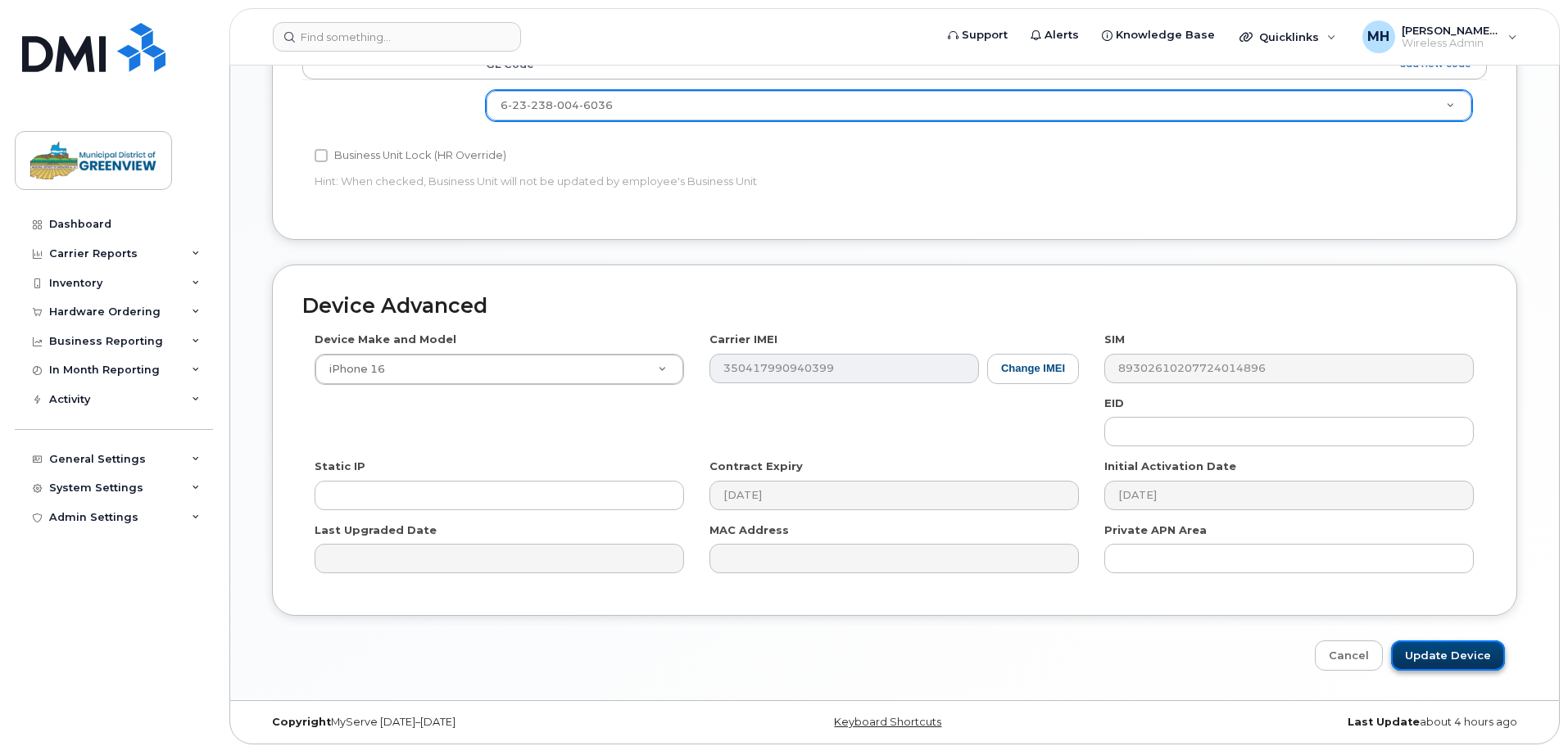
click at [1468, 640] on input "Update Device" at bounding box center [1447, 655] width 114 height 30
type input "Saving..."
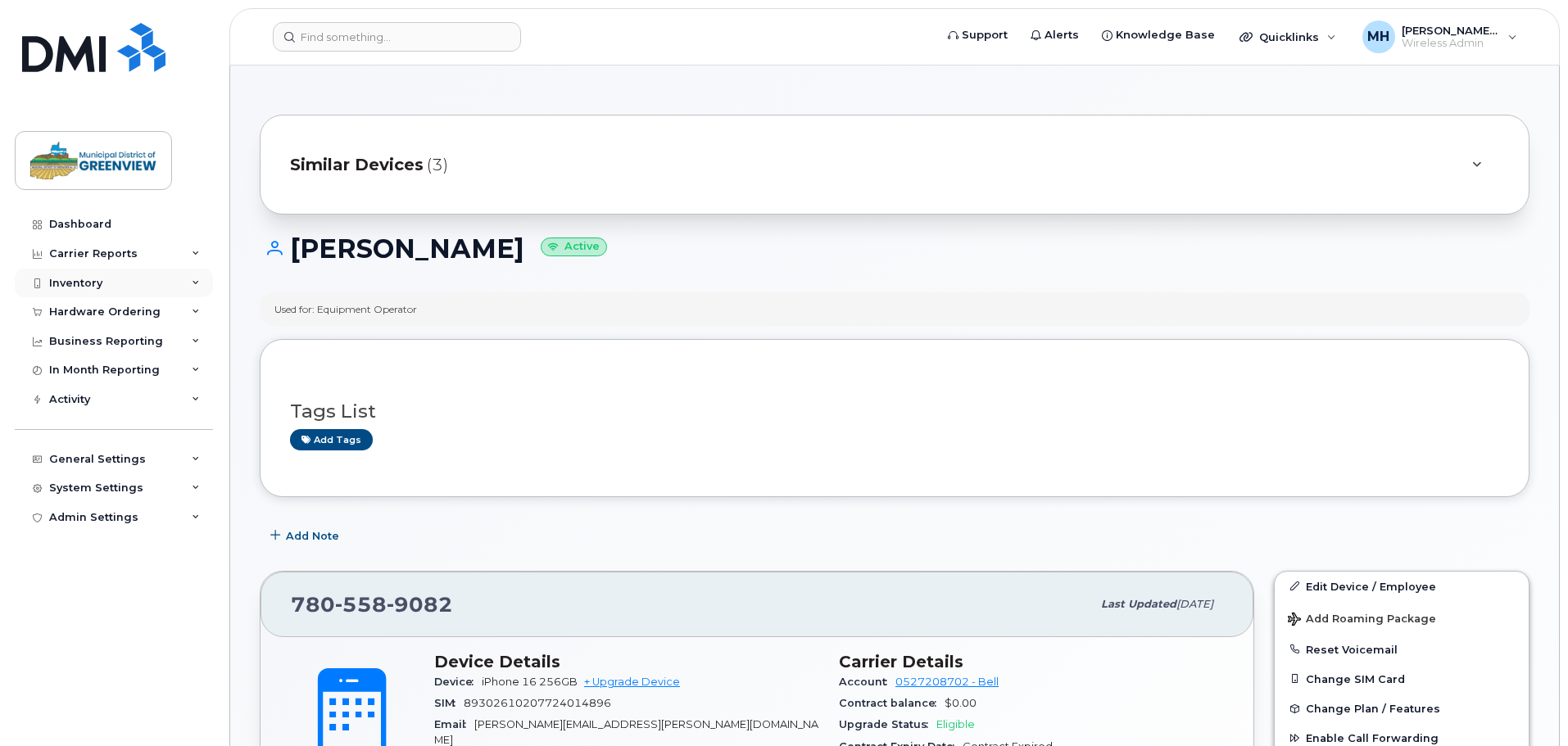
click at [156, 284] on div "Inventory" at bounding box center [114, 283] width 199 height 29
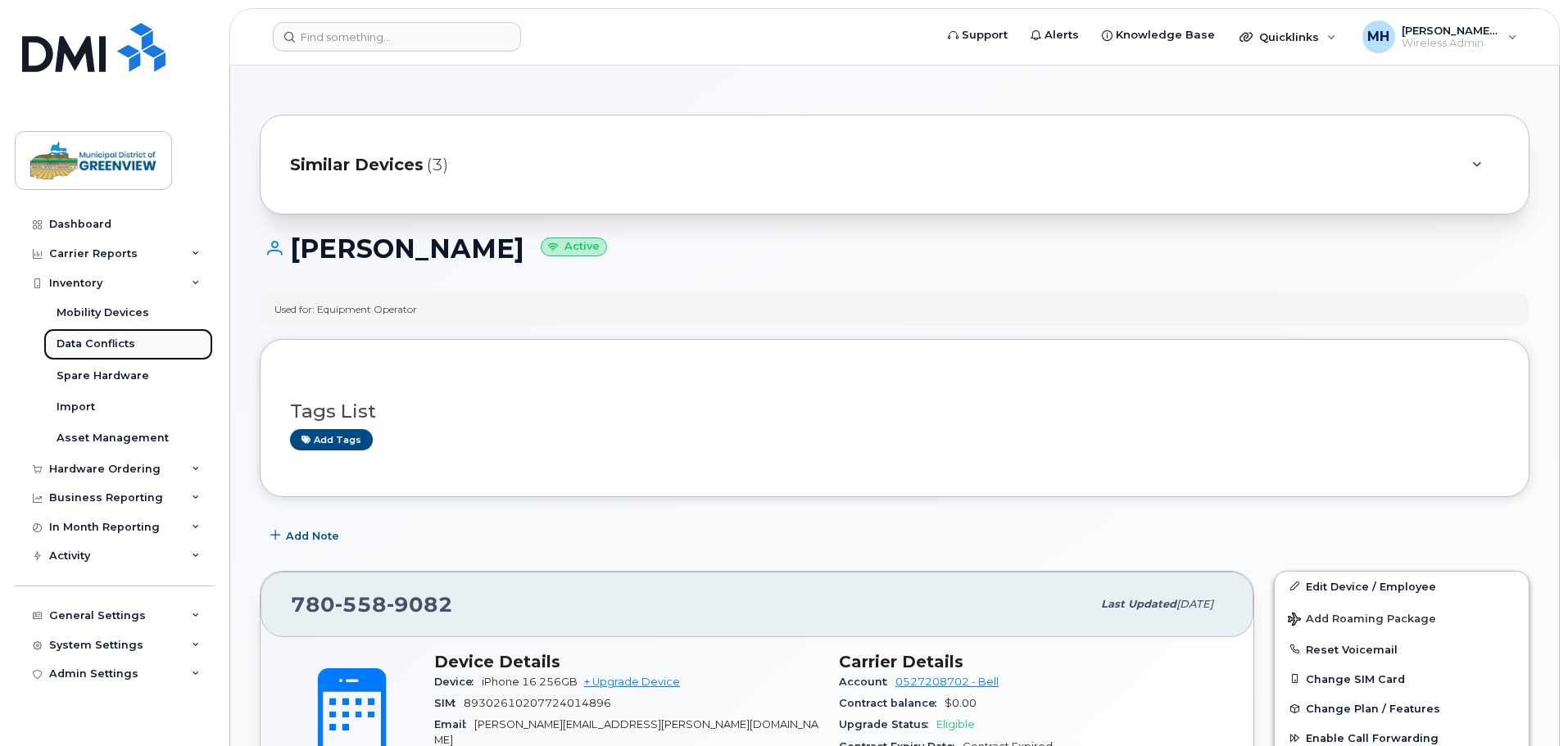
click at [165, 344] on link "Data Conflicts" at bounding box center [129, 343] width 170 height 31
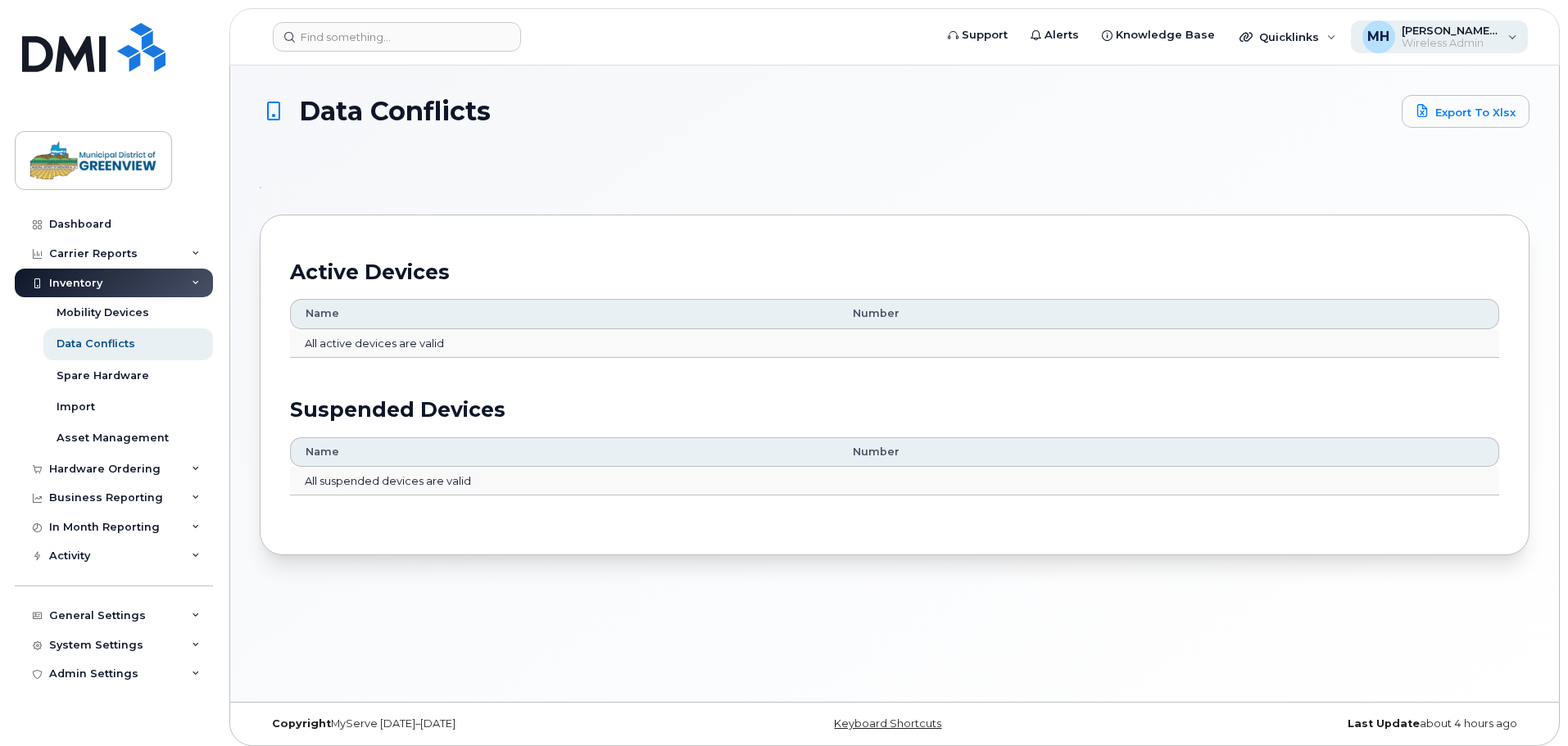
click at [1445, 34] on span "[PERSON_NAME] [PERSON_NAME]" at bounding box center [1450, 30] width 98 height 13
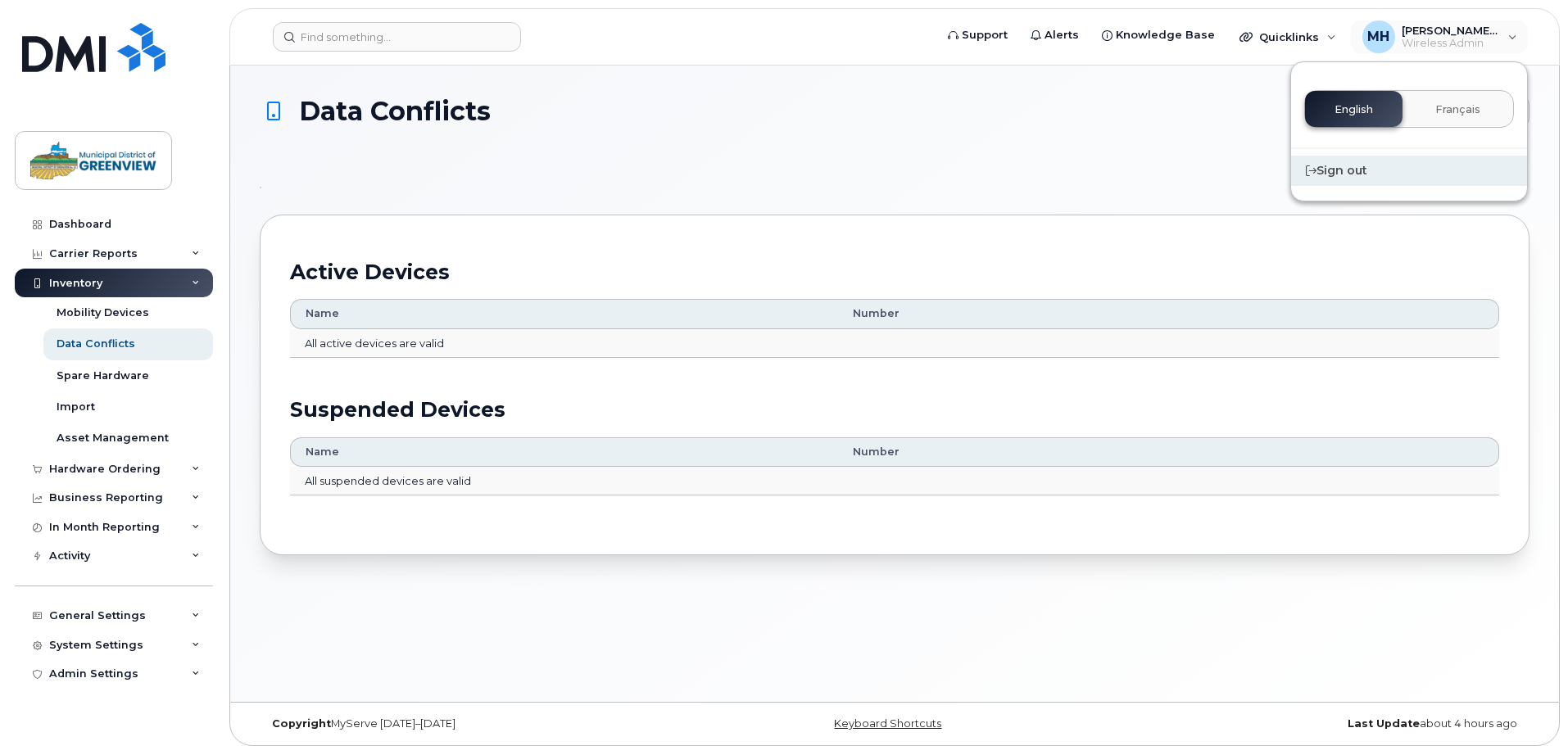
click at [1363, 167] on div "Sign out" at bounding box center [1409, 171] width 236 height 30
